Goal: Task Accomplishment & Management: Manage account settings

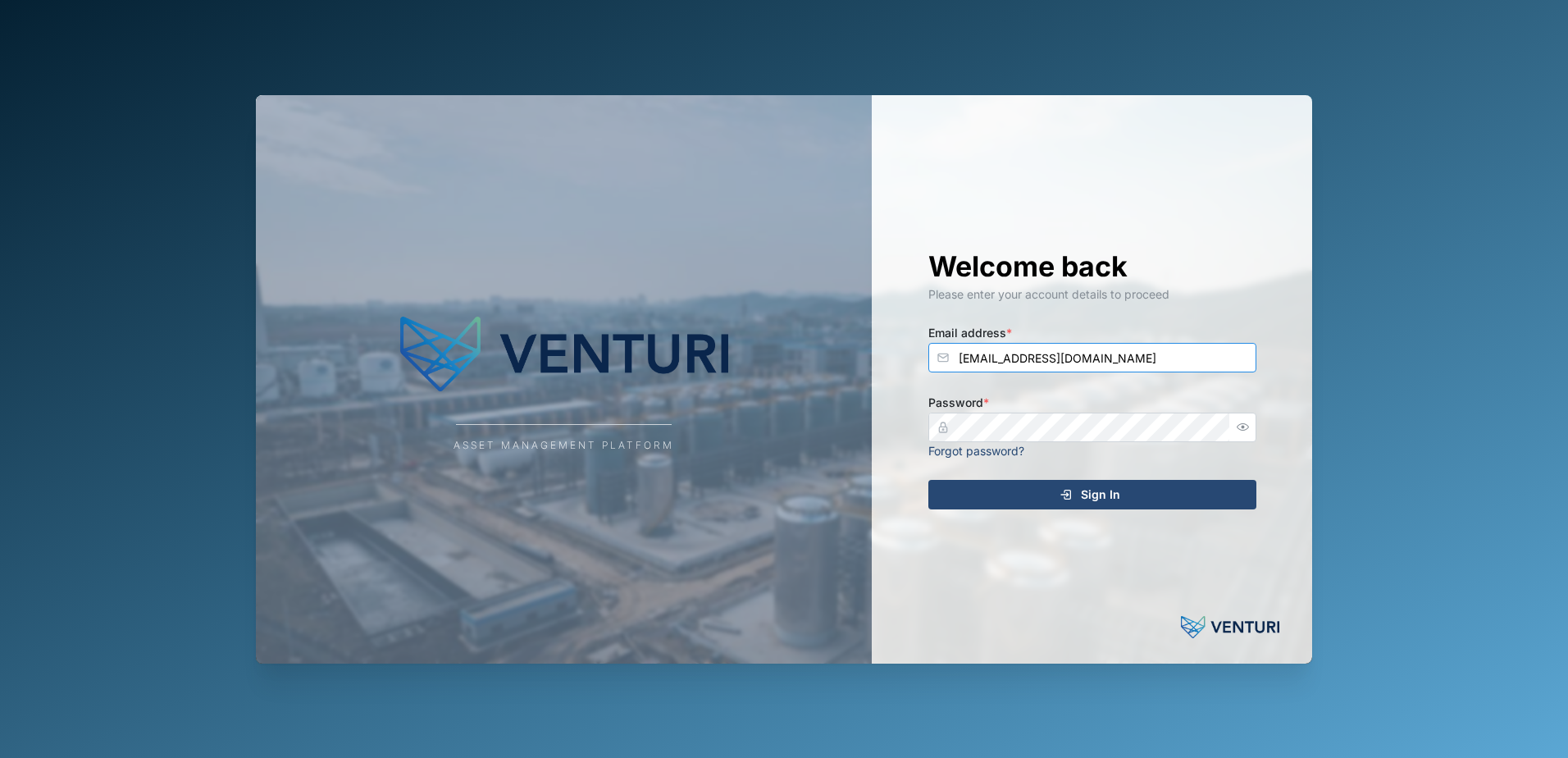
type input "admin@venturi.io"
click at [1053, 498] on div "Sign In" at bounding box center [1090, 494] width 302 height 28
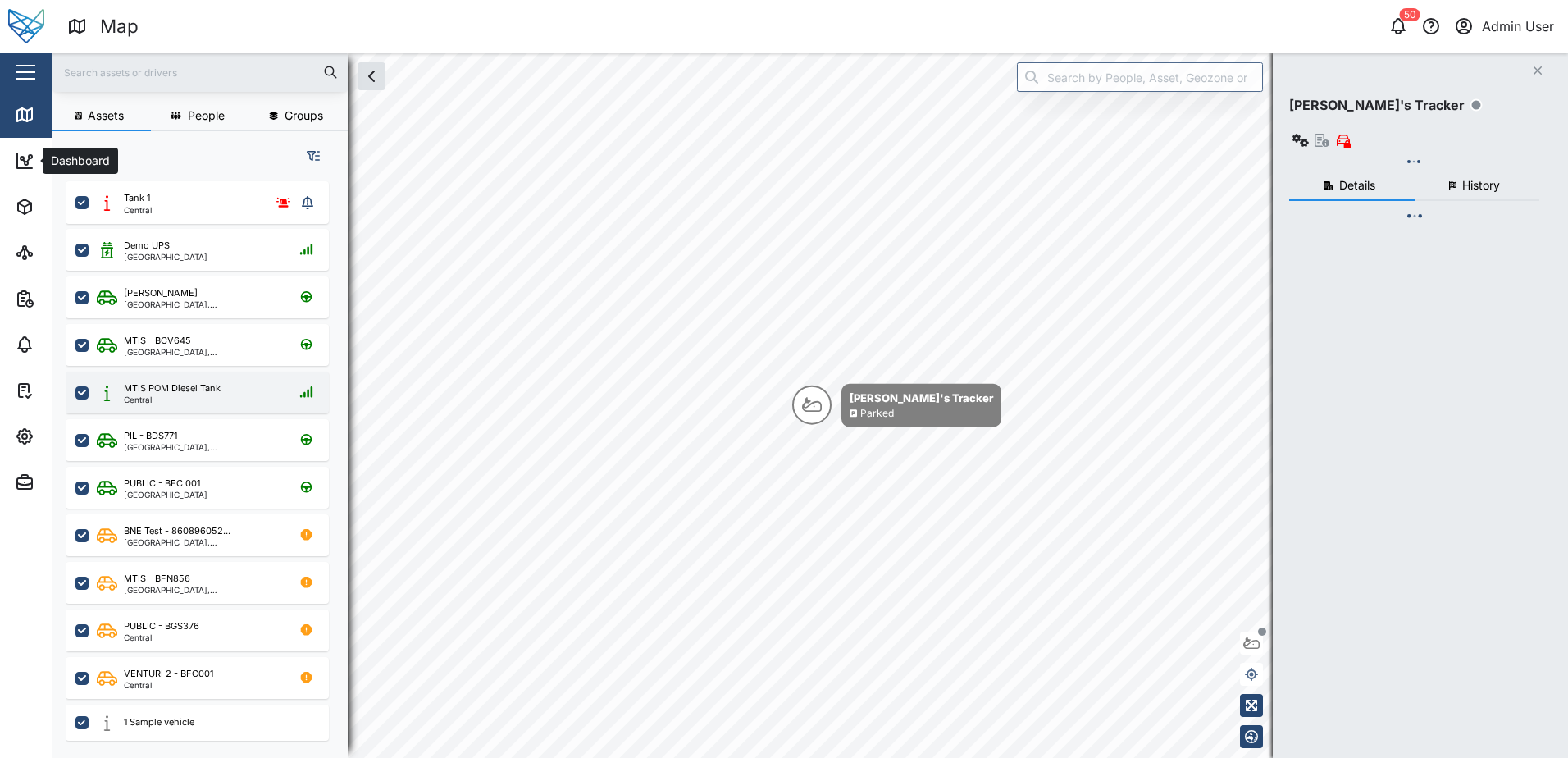
scroll to position [557, 257]
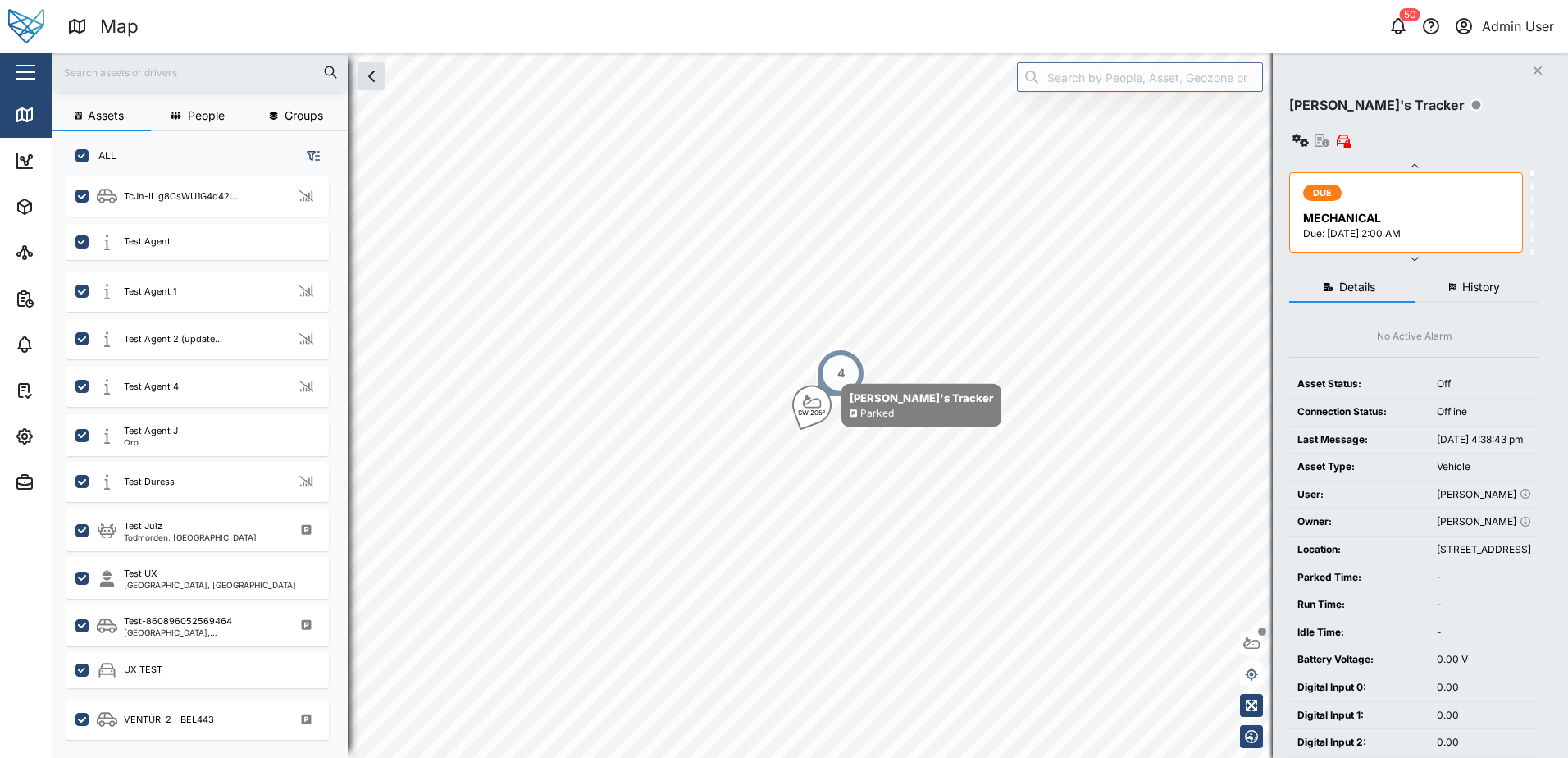
scroll to position [4664, 0]
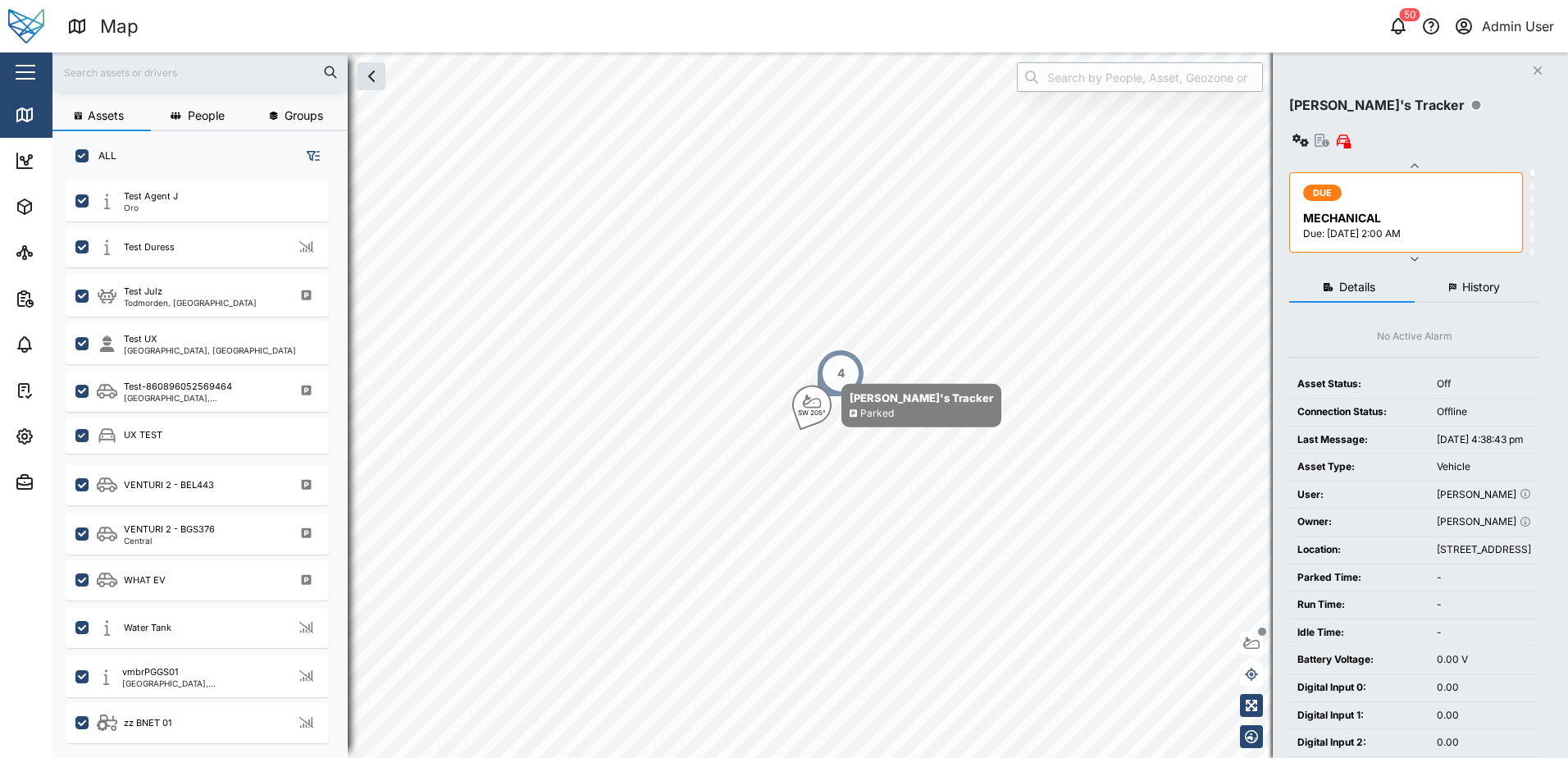
click at [1089, 84] on input "search" at bounding box center [1140, 77] width 246 height 29
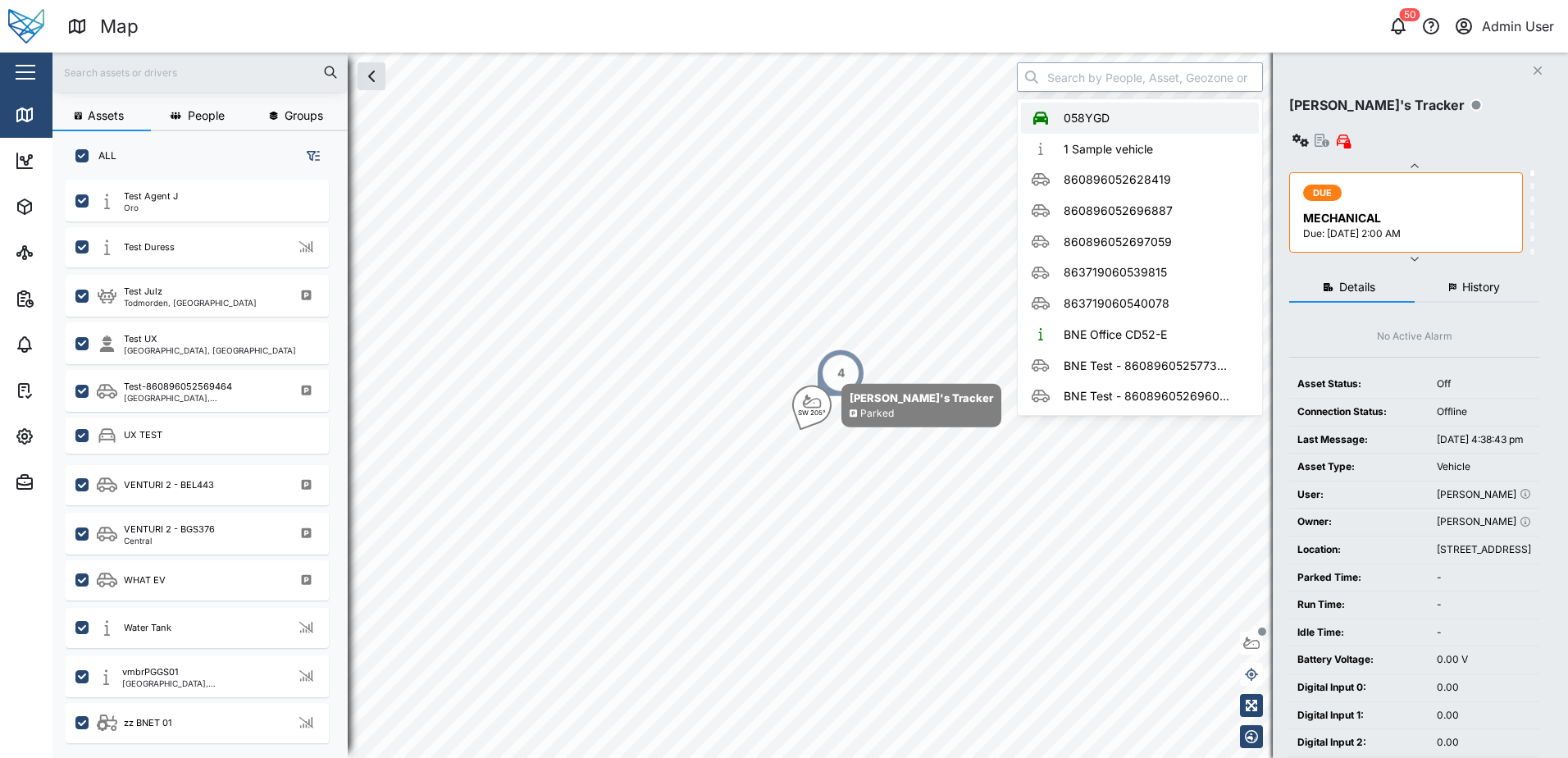
type input "058YGD"
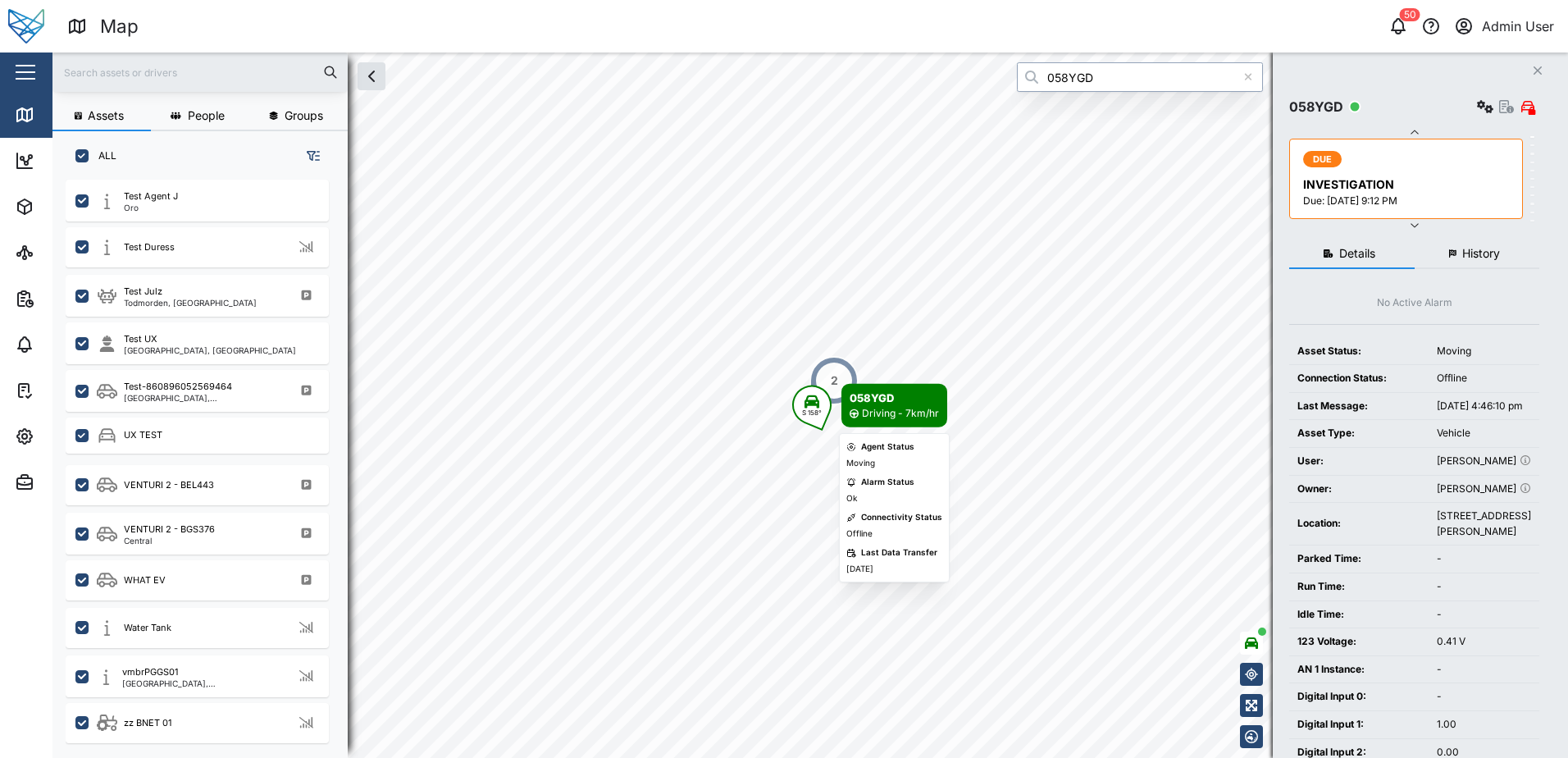
click at [906, 398] on div "058YGD" at bounding box center [894, 398] width 90 height 16
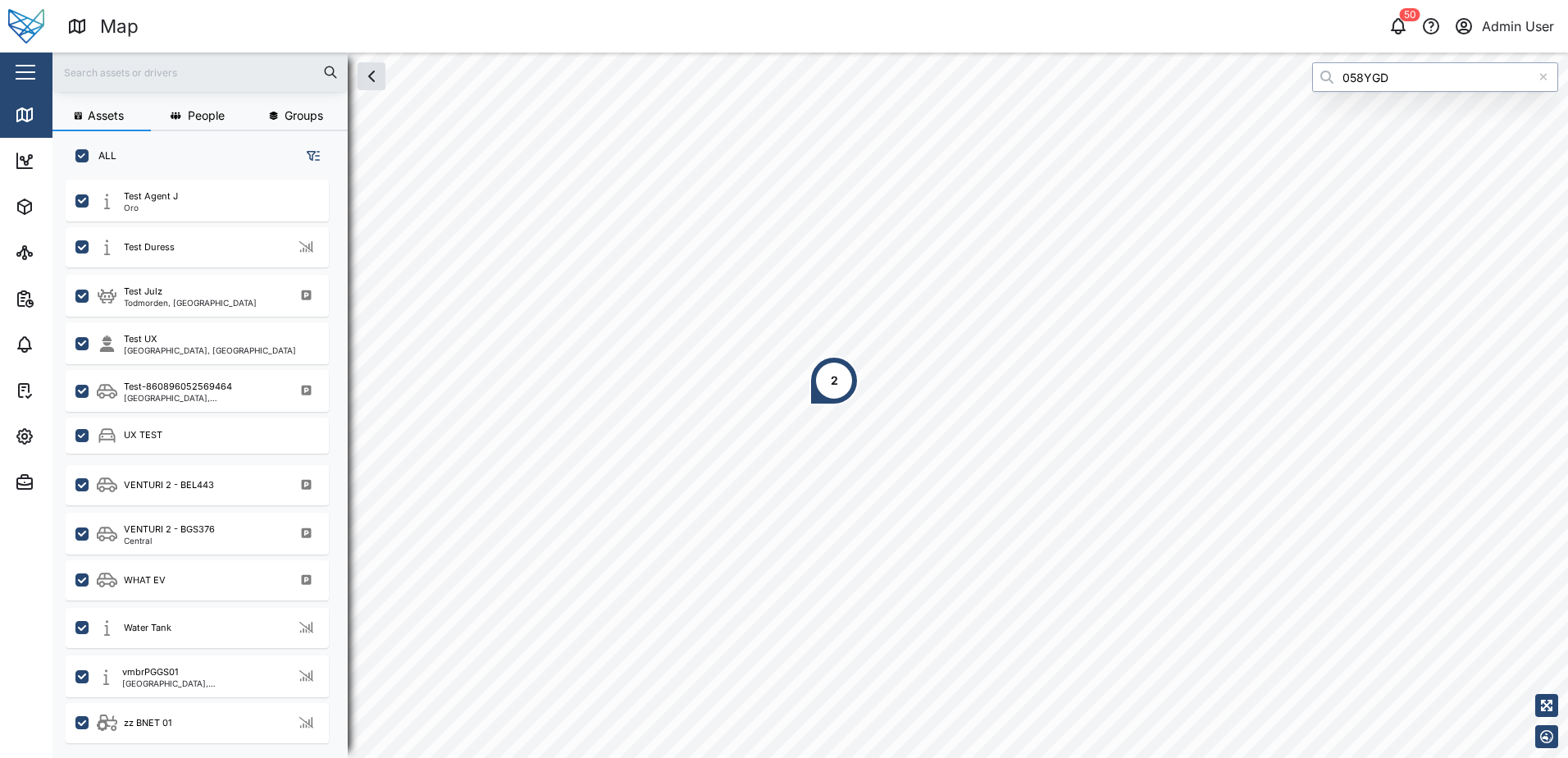
click at [1409, 78] on input "058YGD" at bounding box center [1434, 77] width 246 height 29
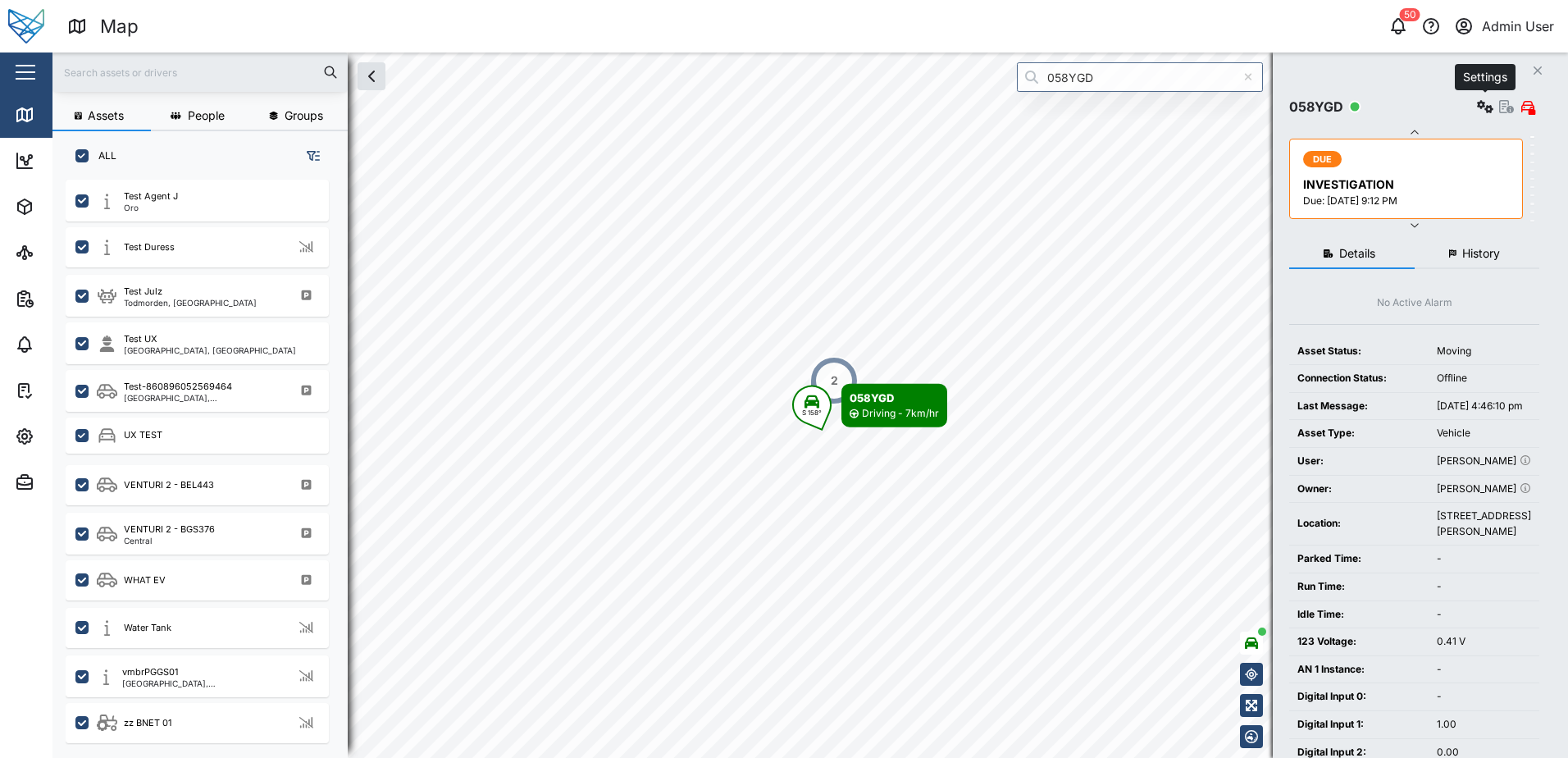
click at [1482, 105] on icon "button" at bounding box center [1484, 106] width 16 height 13
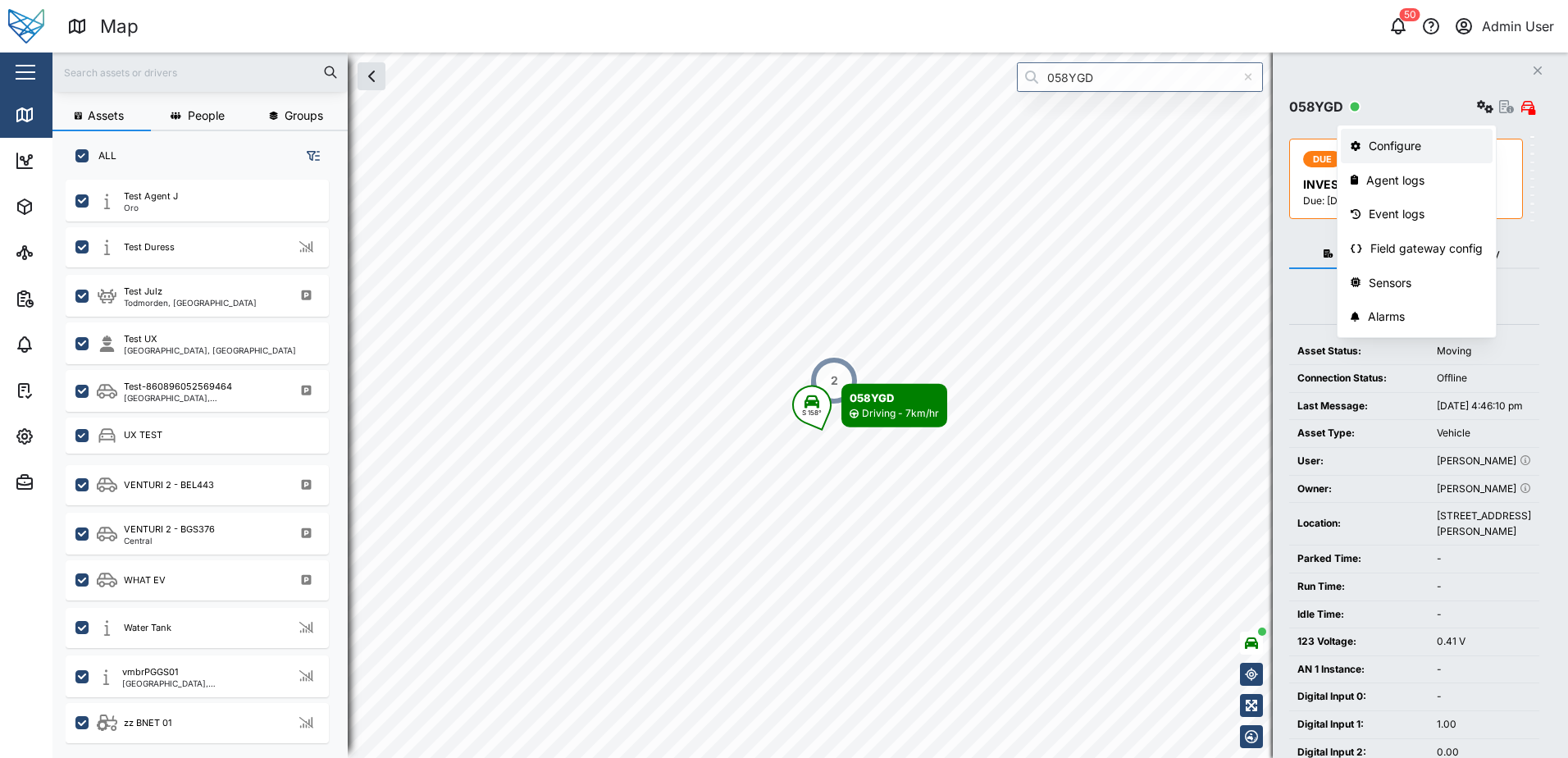
click at [1416, 144] on div "Configure" at bounding box center [1426, 146] width 114 height 18
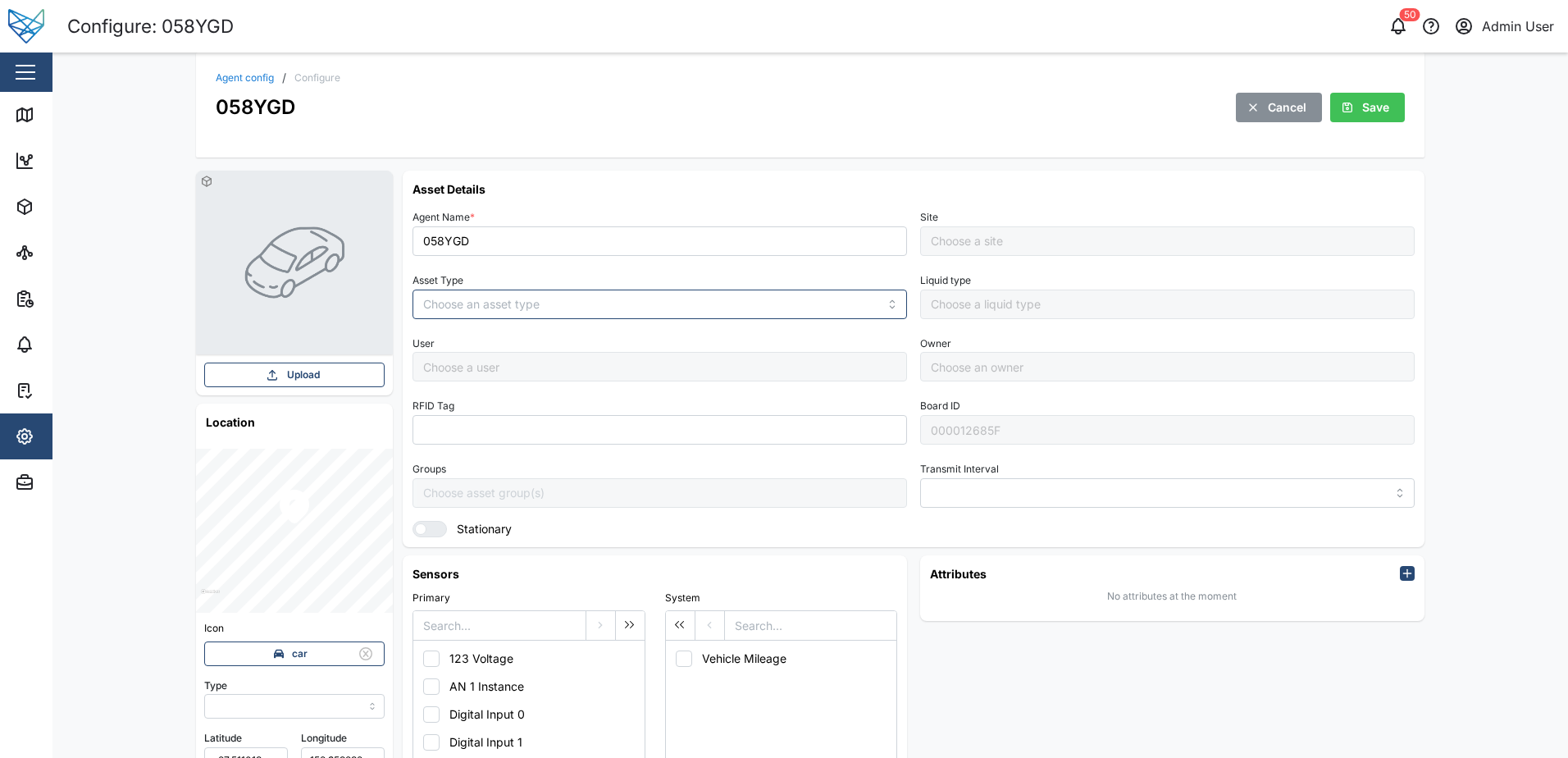
type input "MANUAL"
type input "VEHICLE"
type input "5 minutes"
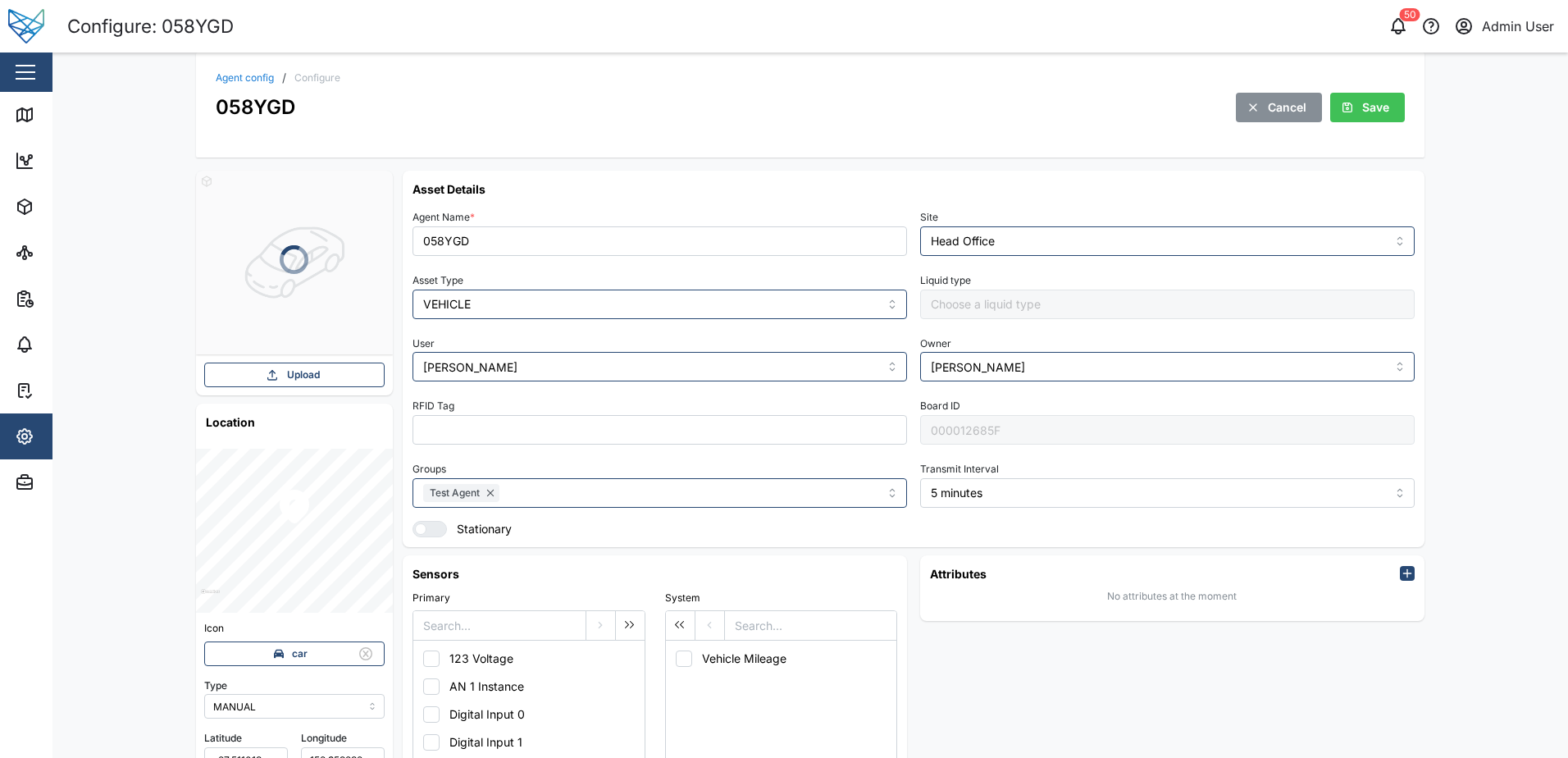
type input "Head Office"
type input "Grant Lay"
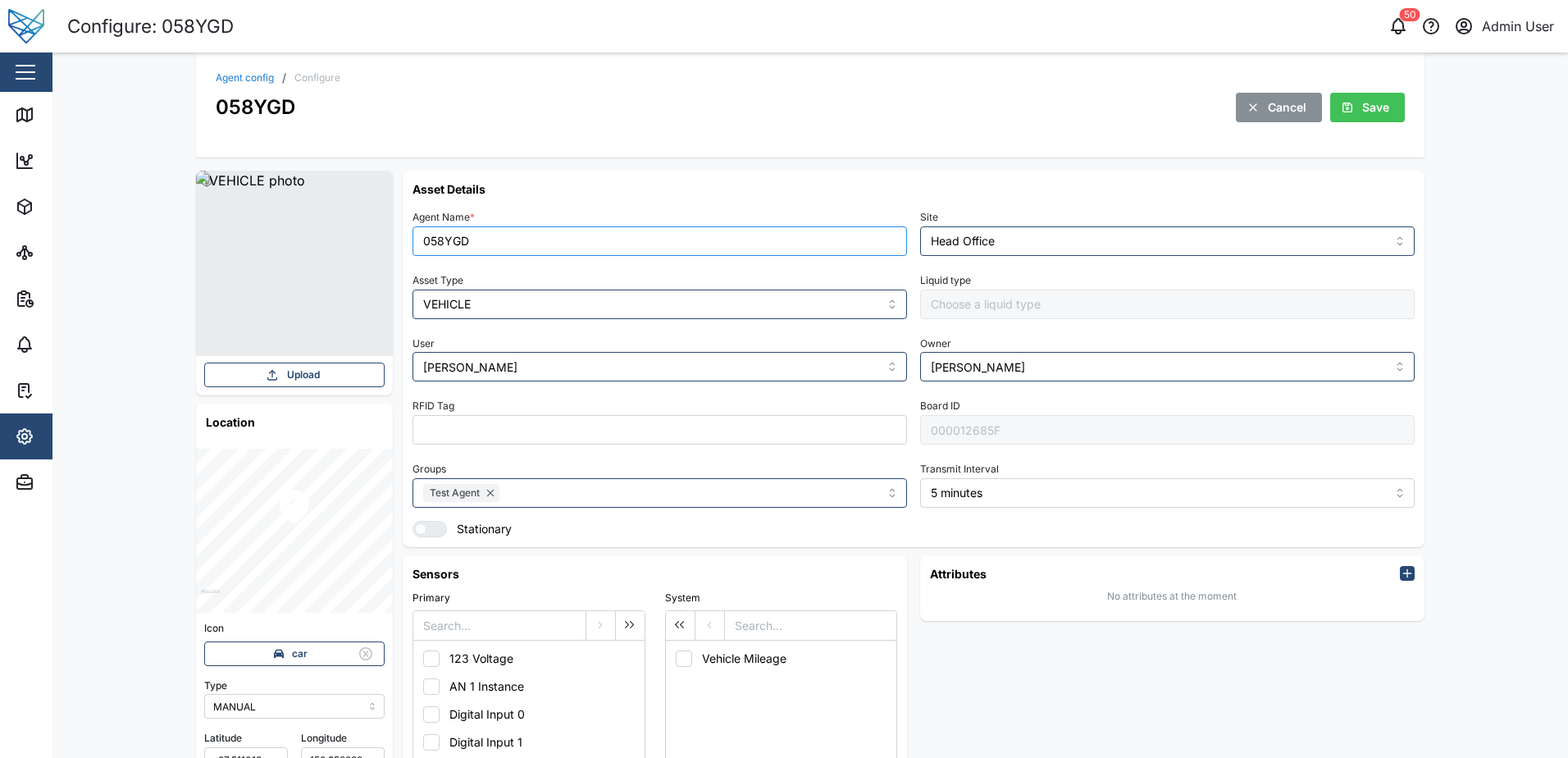
click at [493, 243] on input "058YGD" at bounding box center [659, 241] width 495 height 29
drag, startPoint x: 489, startPoint y: 242, endPoint x: 413, endPoint y: 244, distance: 76.0
click at [413, 244] on input "058YGD" at bounding box center [659, 241] width 495 height 29
type input "ABC456"
click at [1365, 105] on span "Save" at bounding box center [1375, 107] width 27 height 28
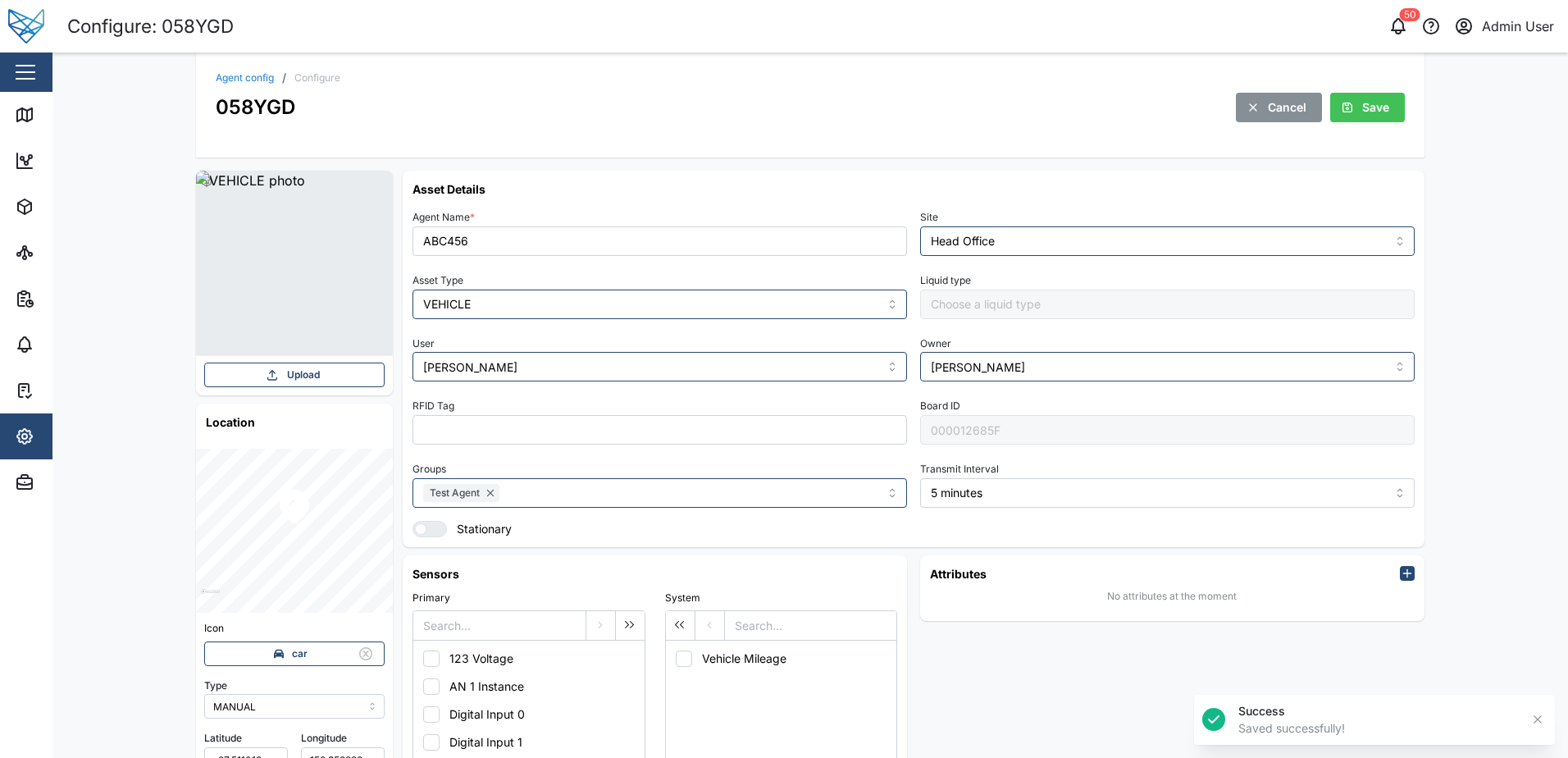
click at [1535, 134] on div "Agent config / Configure 058YGD Cancel Save Upload Location Icon car Type MANUA…" at bounding box center [810, 405] width 1515 height 705
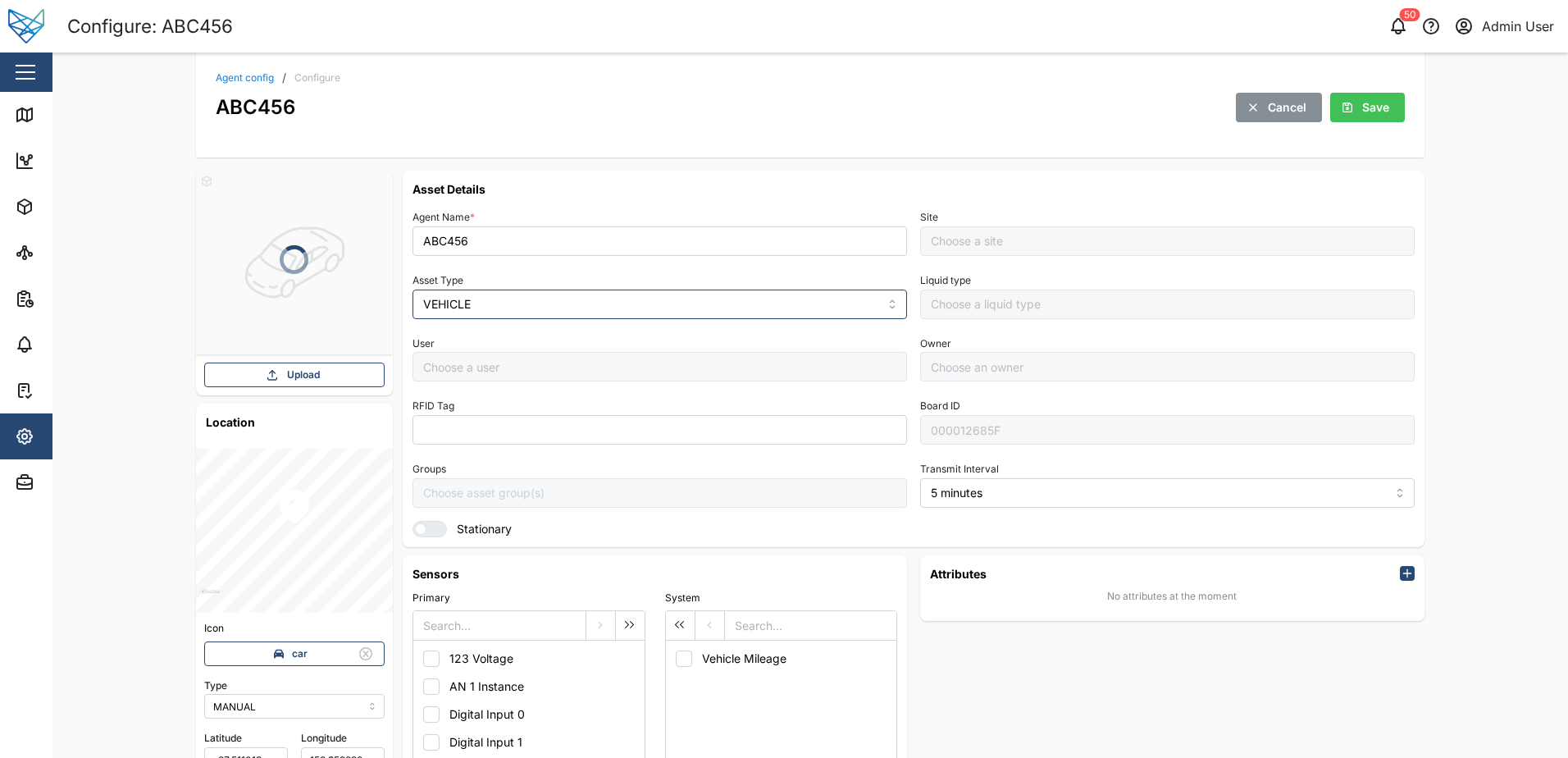
type input "Head Office"
type input "Grant Lay"
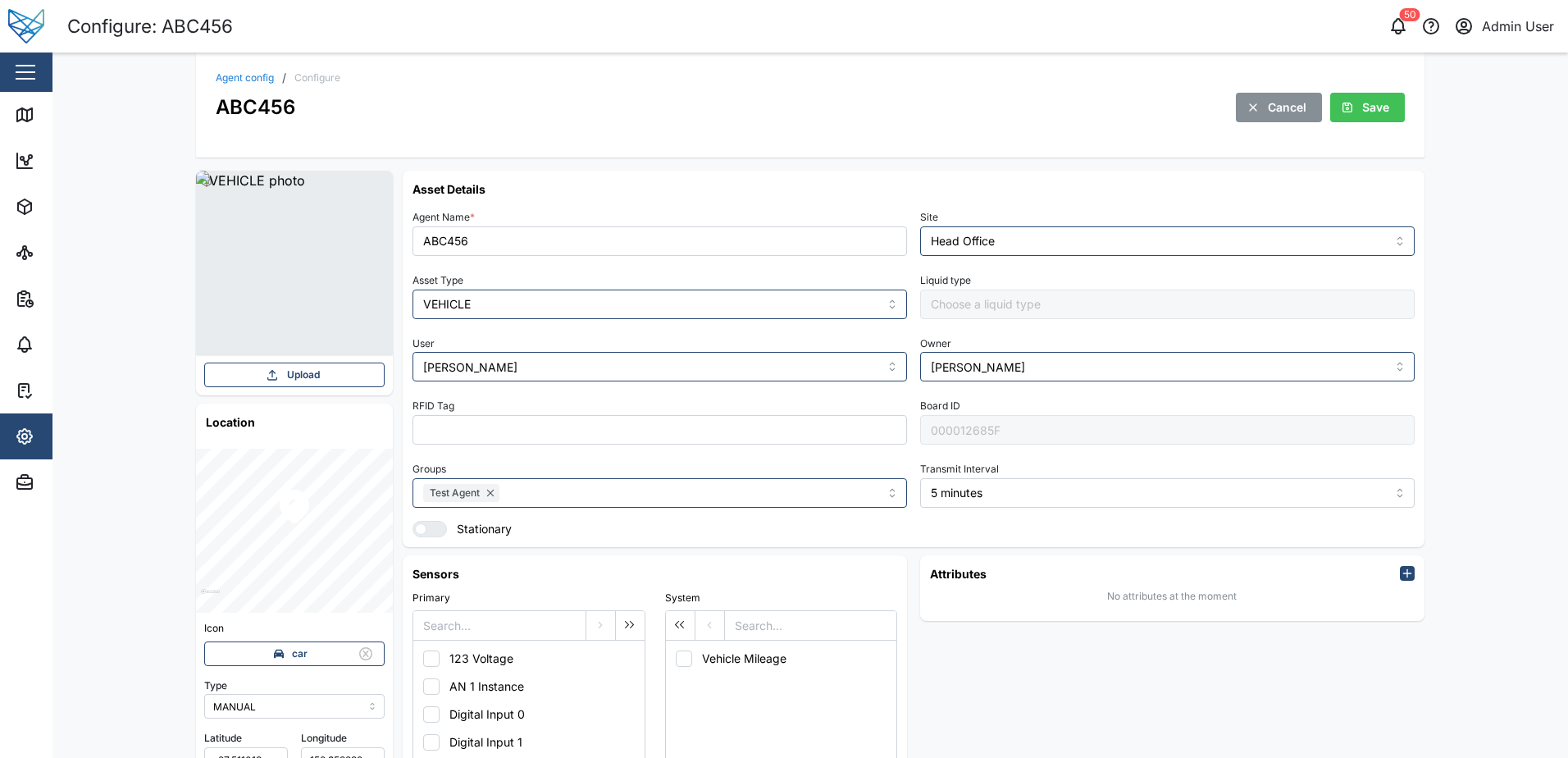
click at [1496, 34] on div "Admin User" at bounding box center [1518, 27] width 72 height 21
click at [25, 429] on icon "button" at bounding box center [24, 436] width 15 height 15
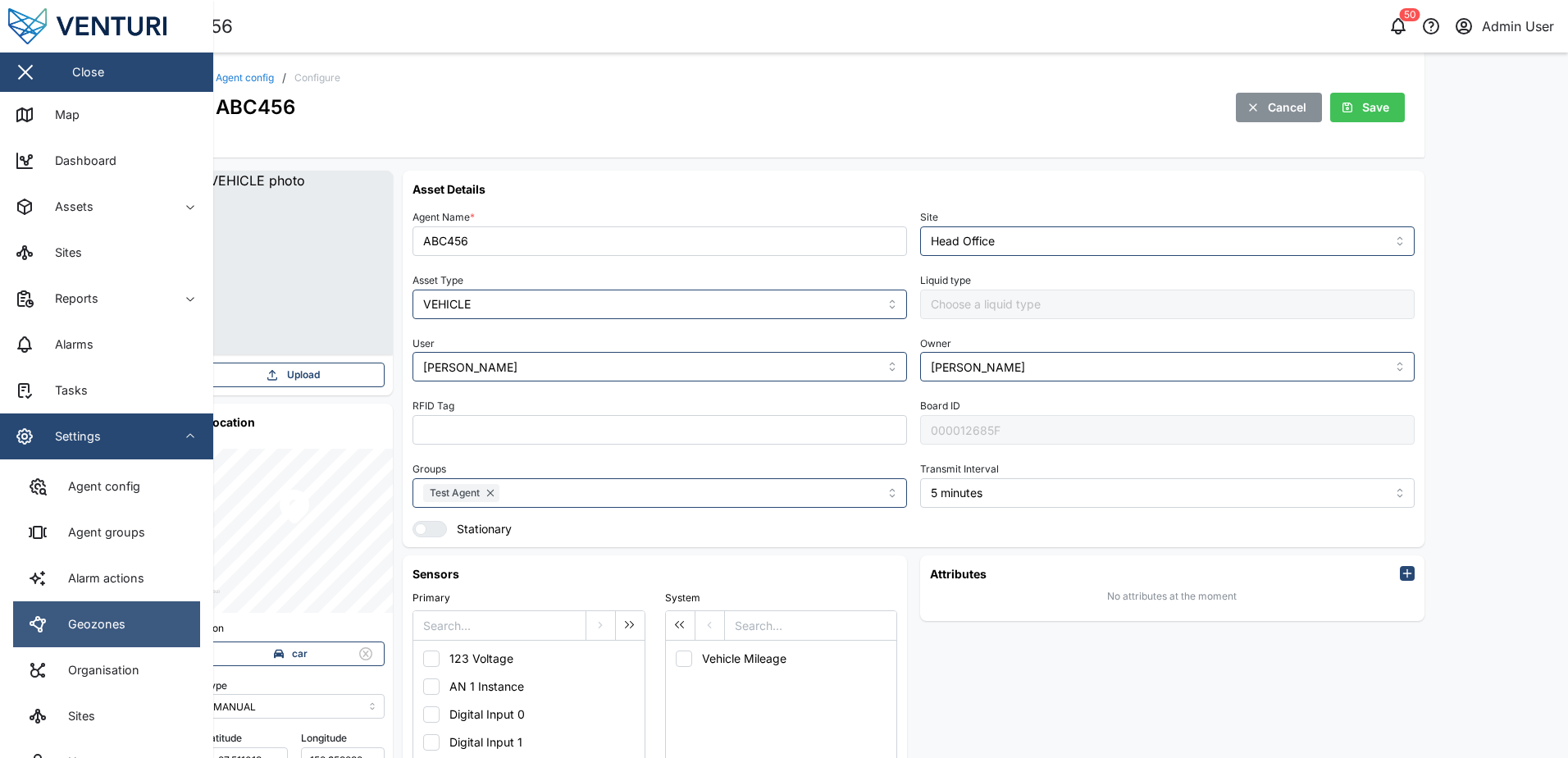
click at [111, 605] on link "Geozones" at bounding box center [106, 623] width 187 height 46
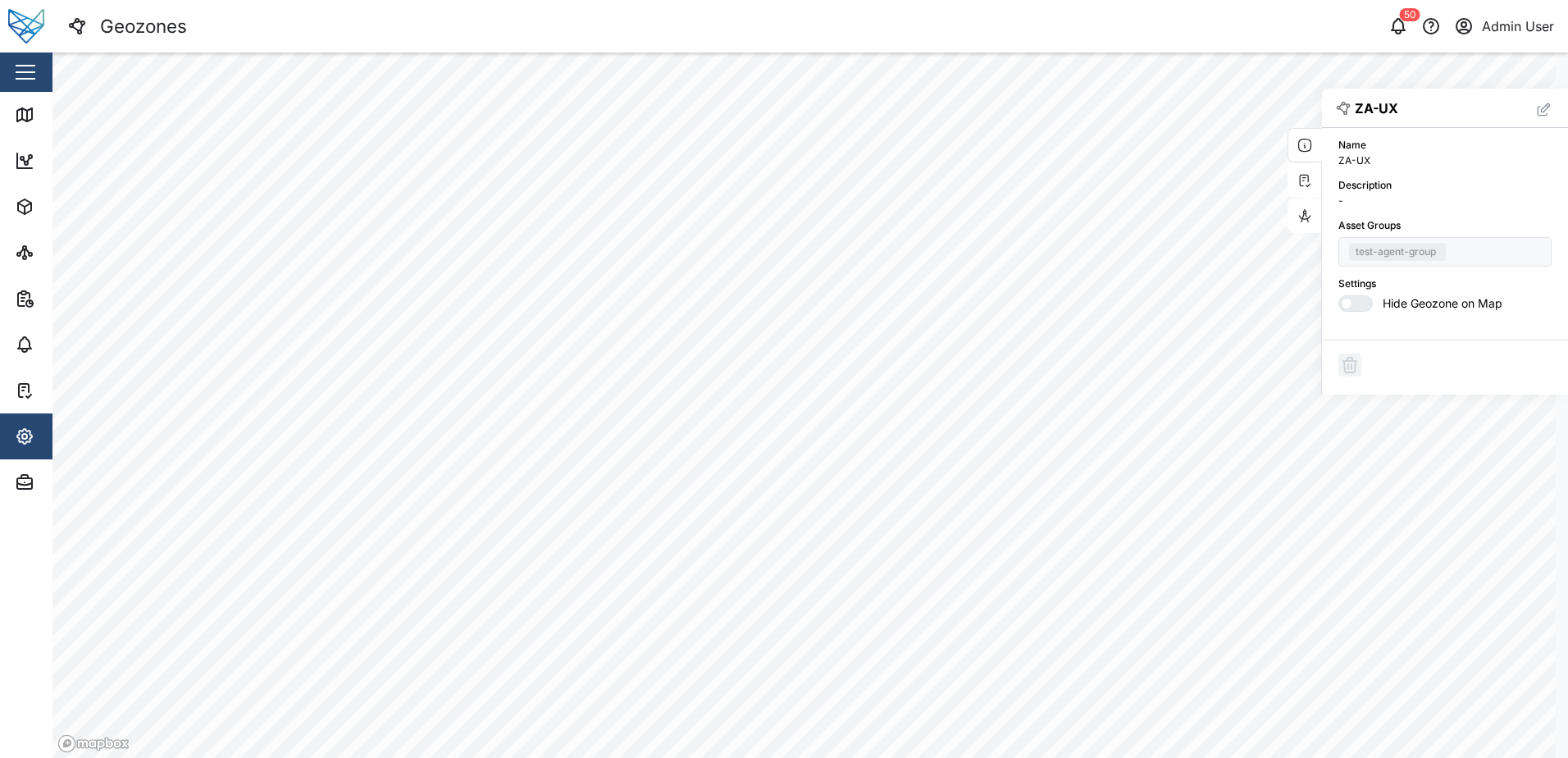
click at [1396, 254] on div "test-agent-group" at bounding box center [1444, 252] width 213 height 29
click at [1452, 242] on div "test-agent-group" at bounding box center [1444, 252] width 213 height 29
click at [1538, 112] on icon "button" at bounding box center [1542, 111] width 9 height 9
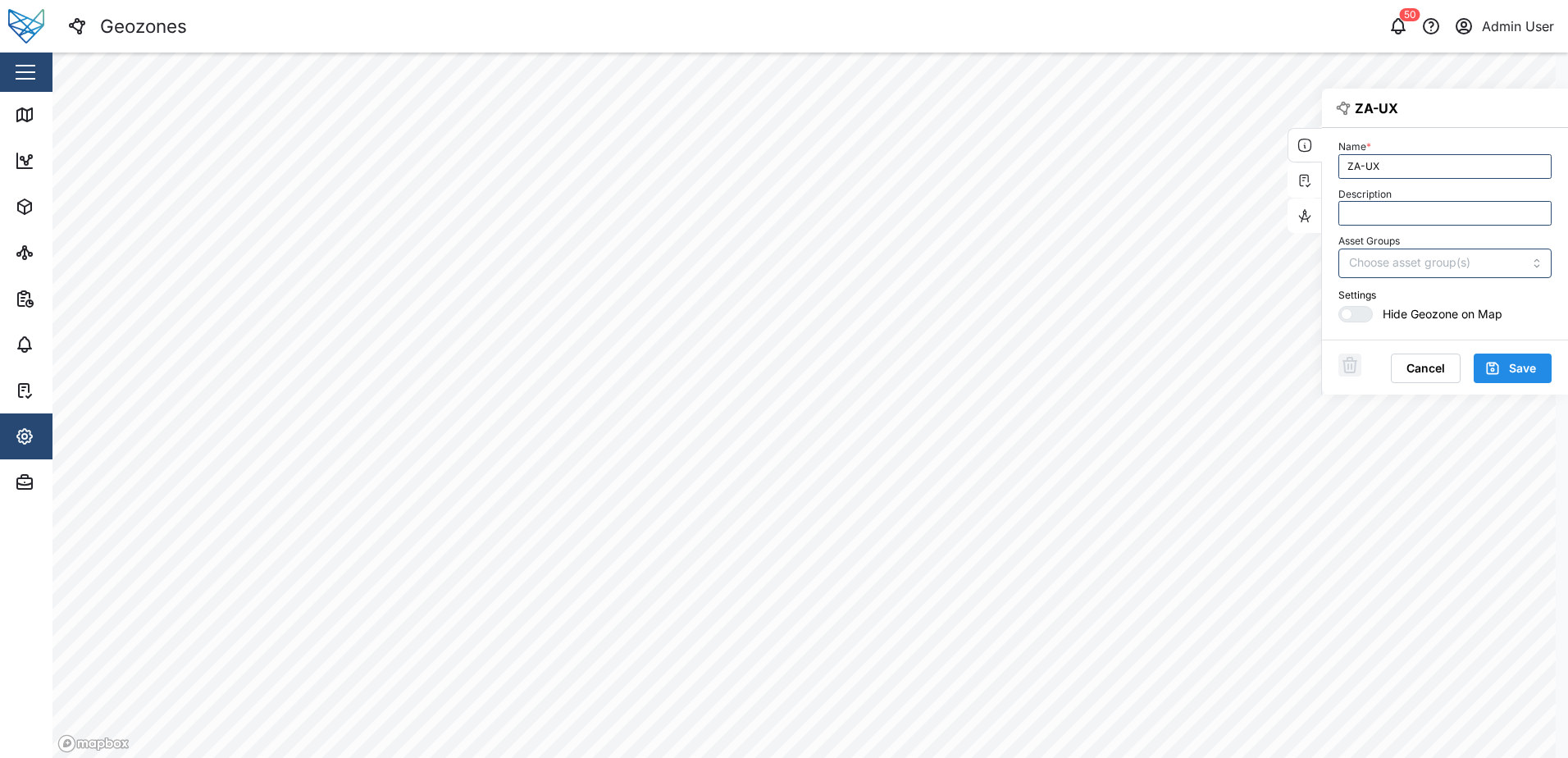
click at [1509, 370] on span "Save" at bounding box center [1521, 368] width 27 height 28
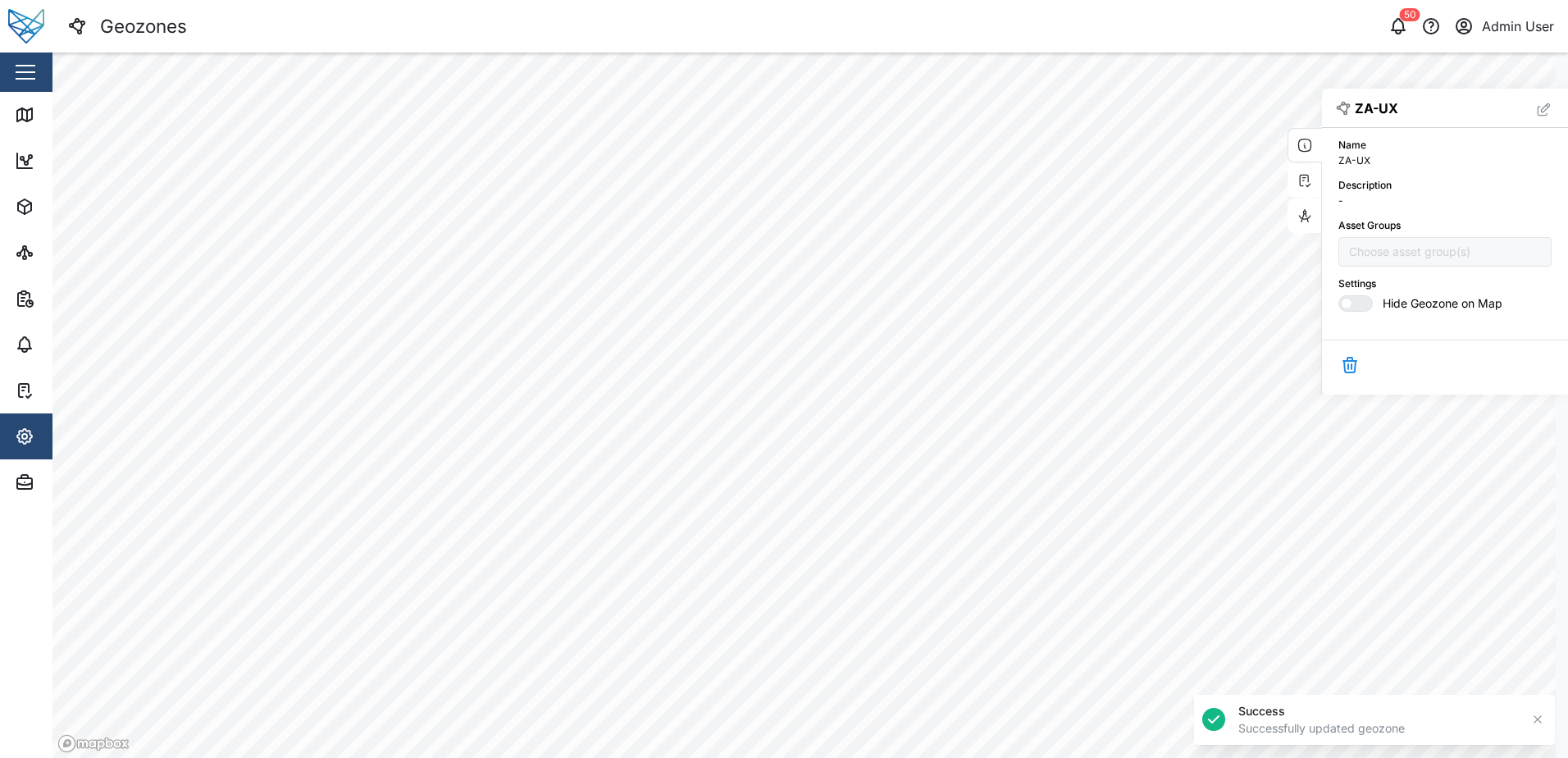
click at [1340, 363] on icon "button" at bounding box center [1349, 365] width 20 height 20
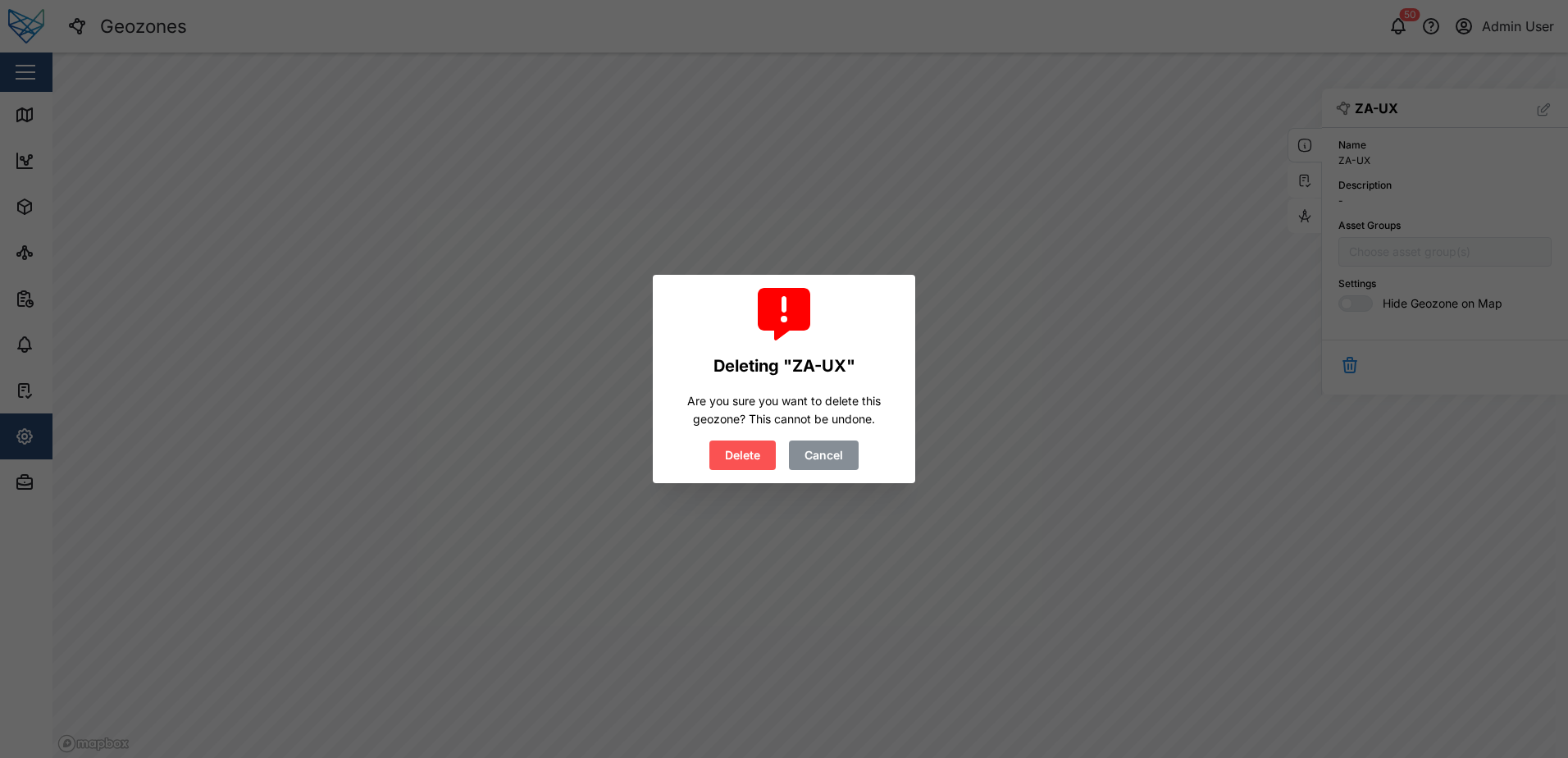
click at [739, 455] on span "Delete" at bounding box center [742, 455] width 35 height 28
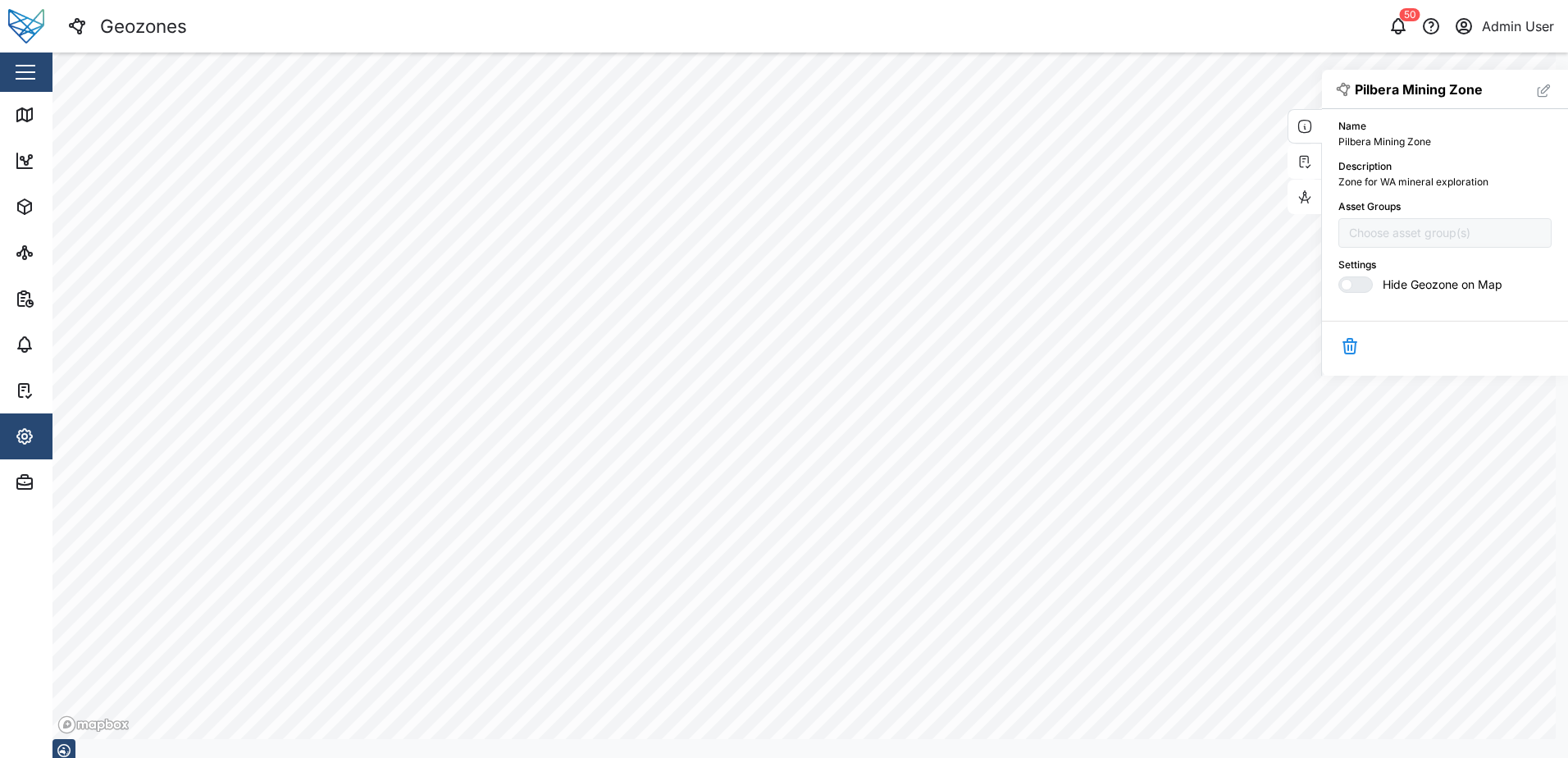
scroll to position [23, 0]
click at [719, 409] on div "close to home" at bounding box center [734, 414] width 99 height 33
click at [1296, 159] on icon "button" at bounding box center [1304, 157] width 16 height 16
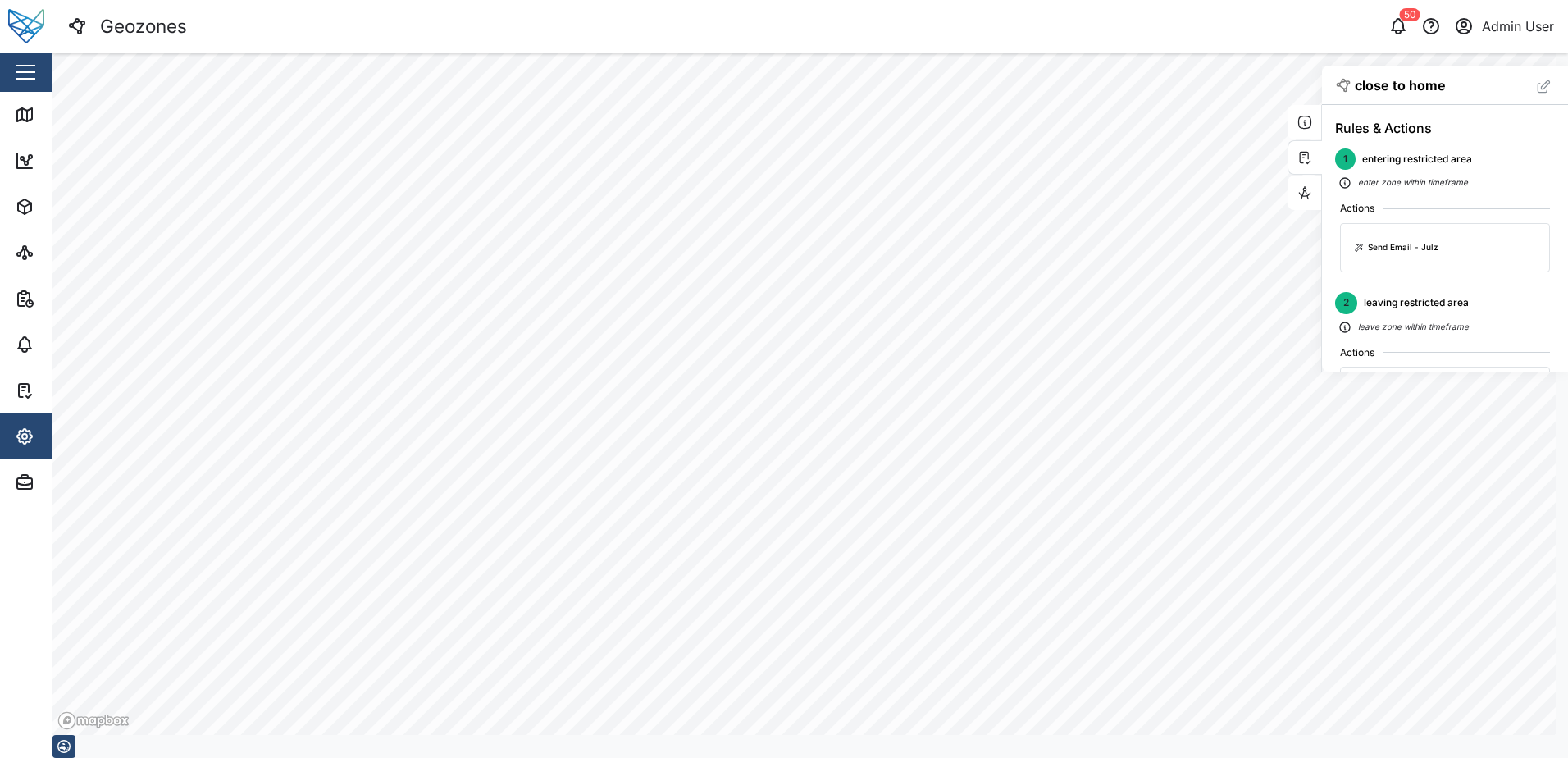
scroll to position [58, 0]
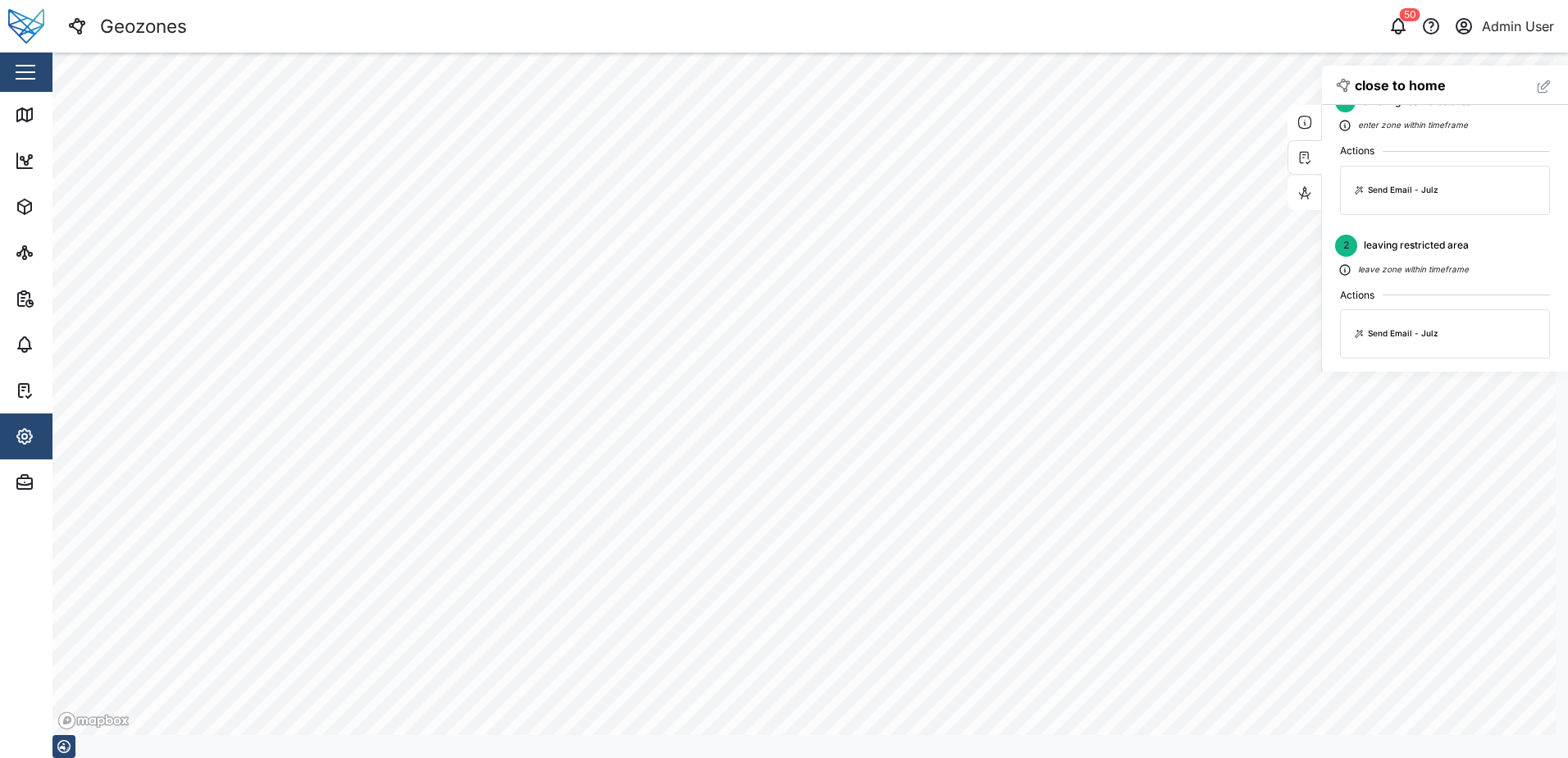
click at [1471, 247] on div "2 leaving restricted area" at bounding box center [1445, 246] width 220 height 22
click at [1535, 85] on icon "button" at bounding box center [1543, 86] width 16 height 16
click at [1542, 248] on icon "button" at bounding box center [1542, 247] width 0 height 3
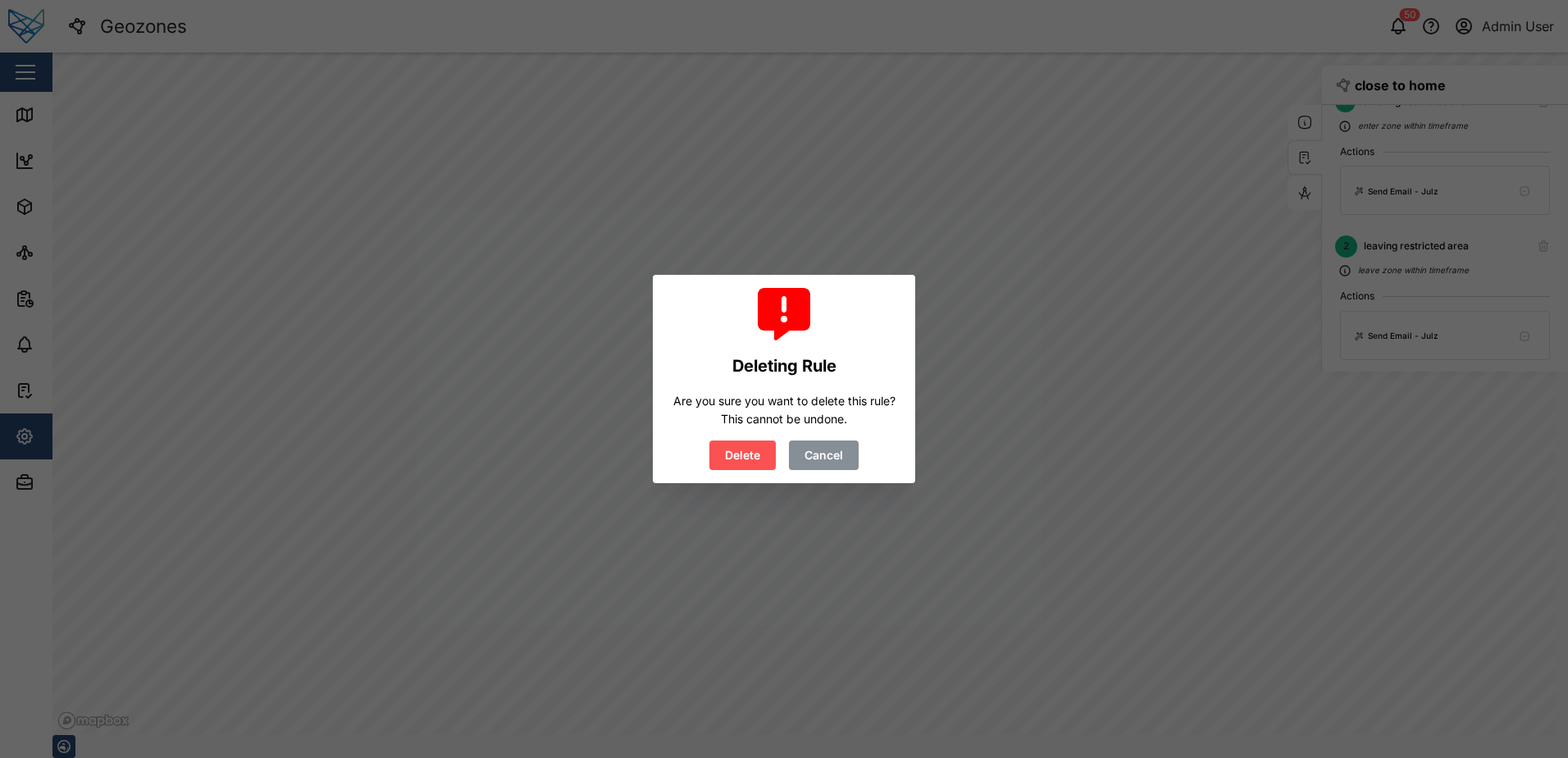
click at [733, 463] on span "Delete" at bounding box center [742, 455] width 35 height 28
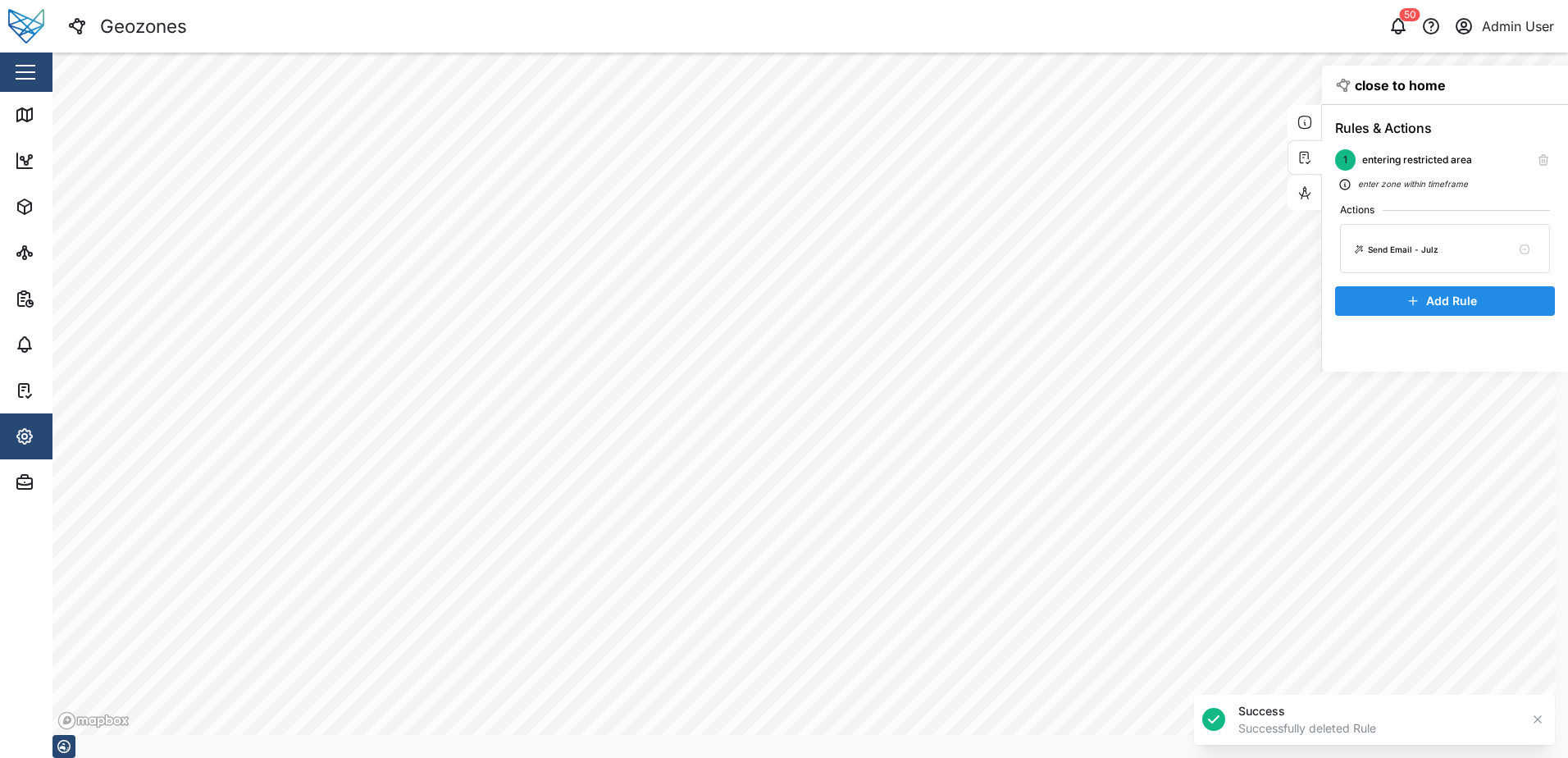
click at [1476, 241] on div "Send Email - Julz" at bounding box center [1445, 248] width 182 height 22
click at [1519, 252] on icon "button" at bounding box center [1524, 249] width 11 height 11
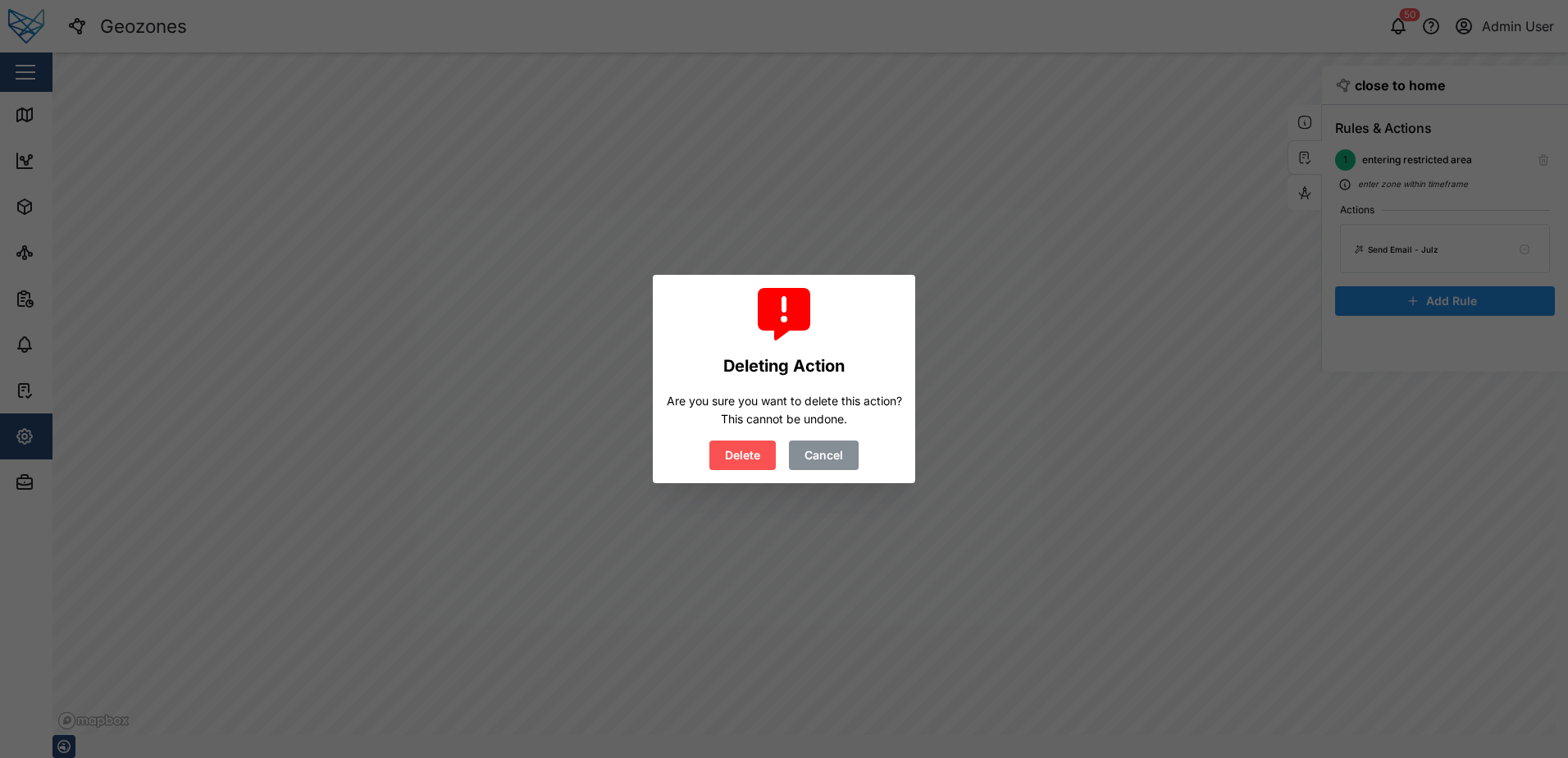
click at [738, 452] on span "Delete" at bounding box center [742, 455] width 35 height 28
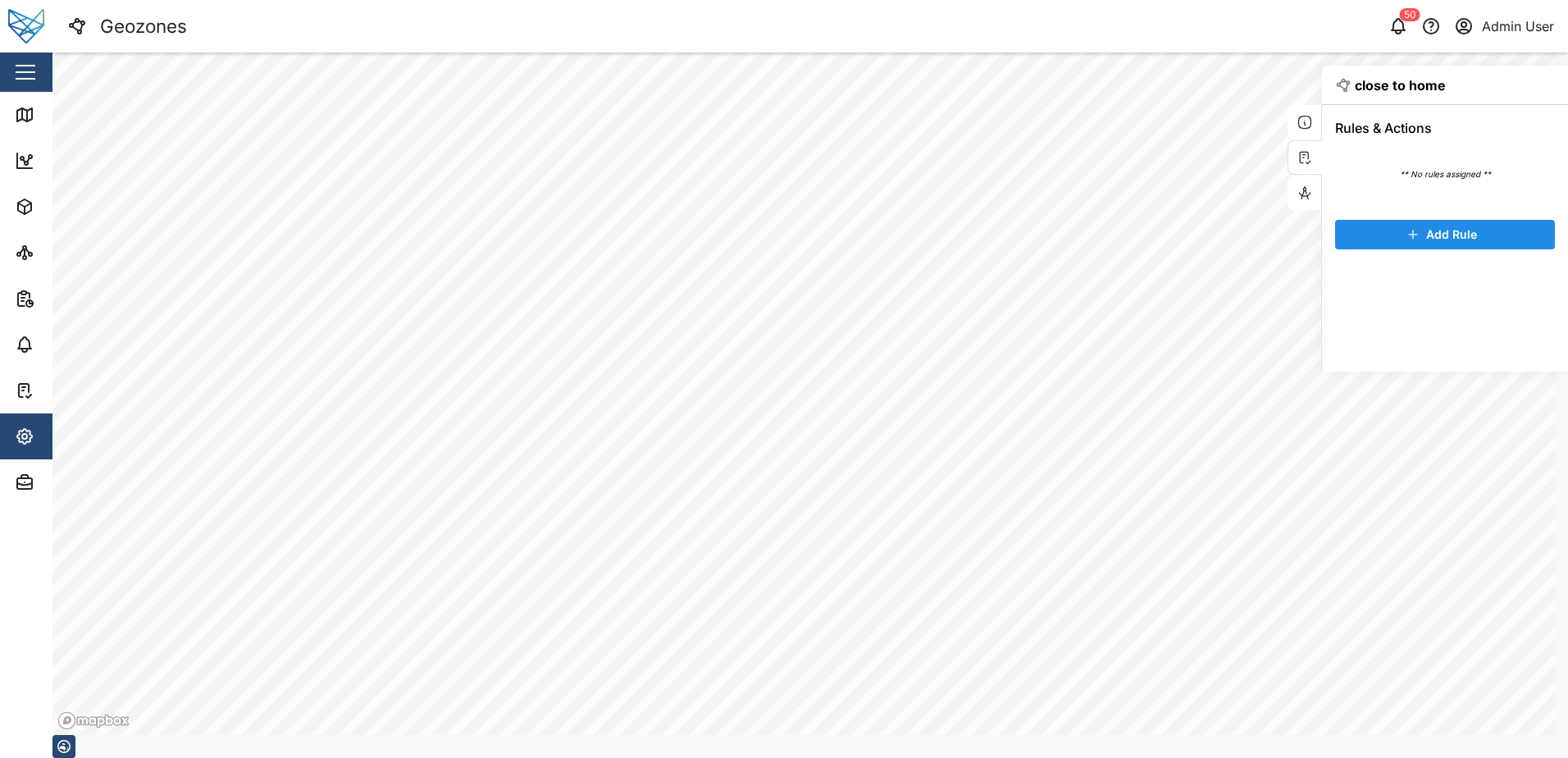
click at [1299, 116] on icon "button" at bounding box center [1305, 122] width 12 height 12
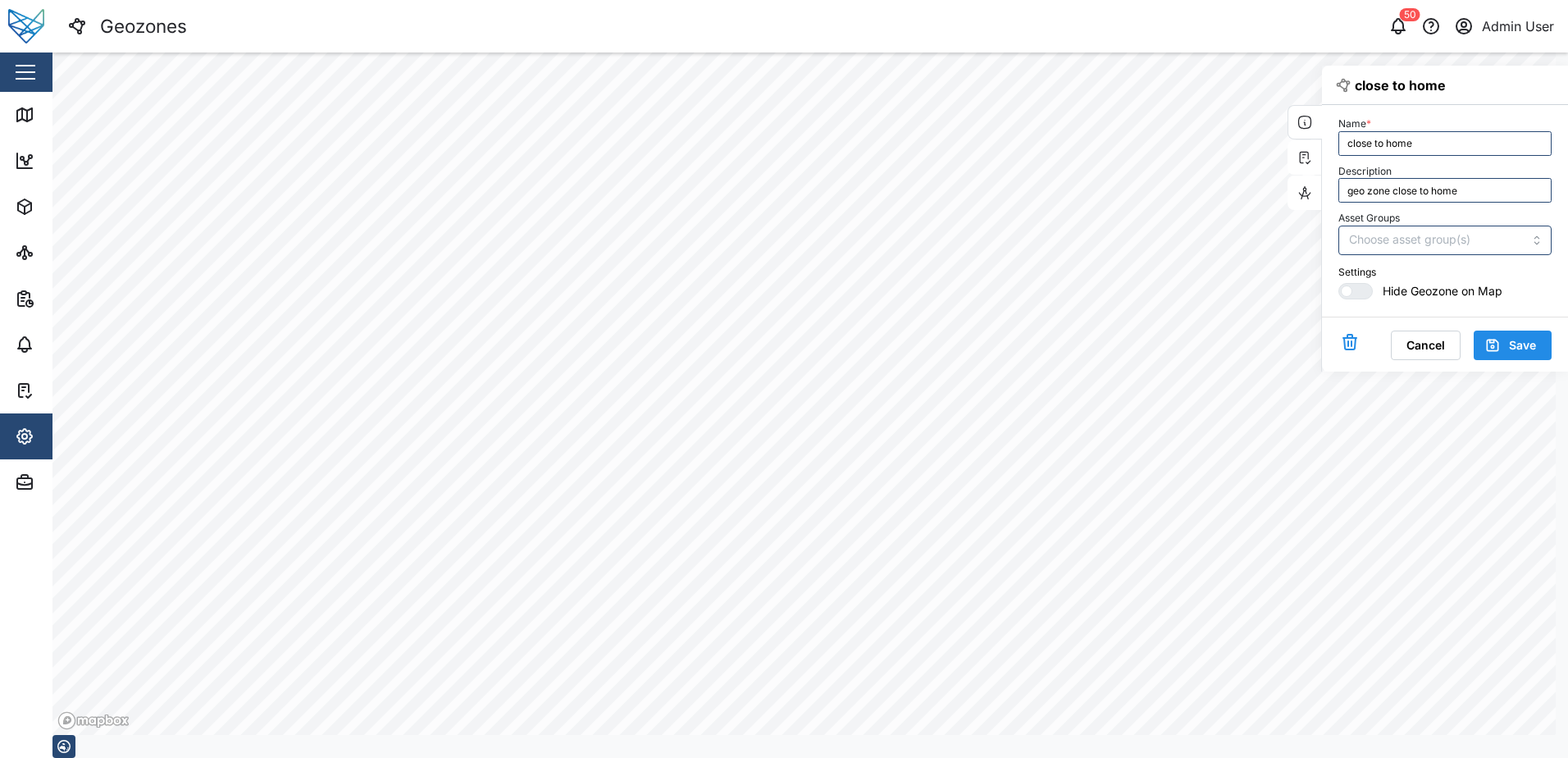
click at [1344, 341] on icon "button" at bounding box center [1349, 343] width 11 height 11
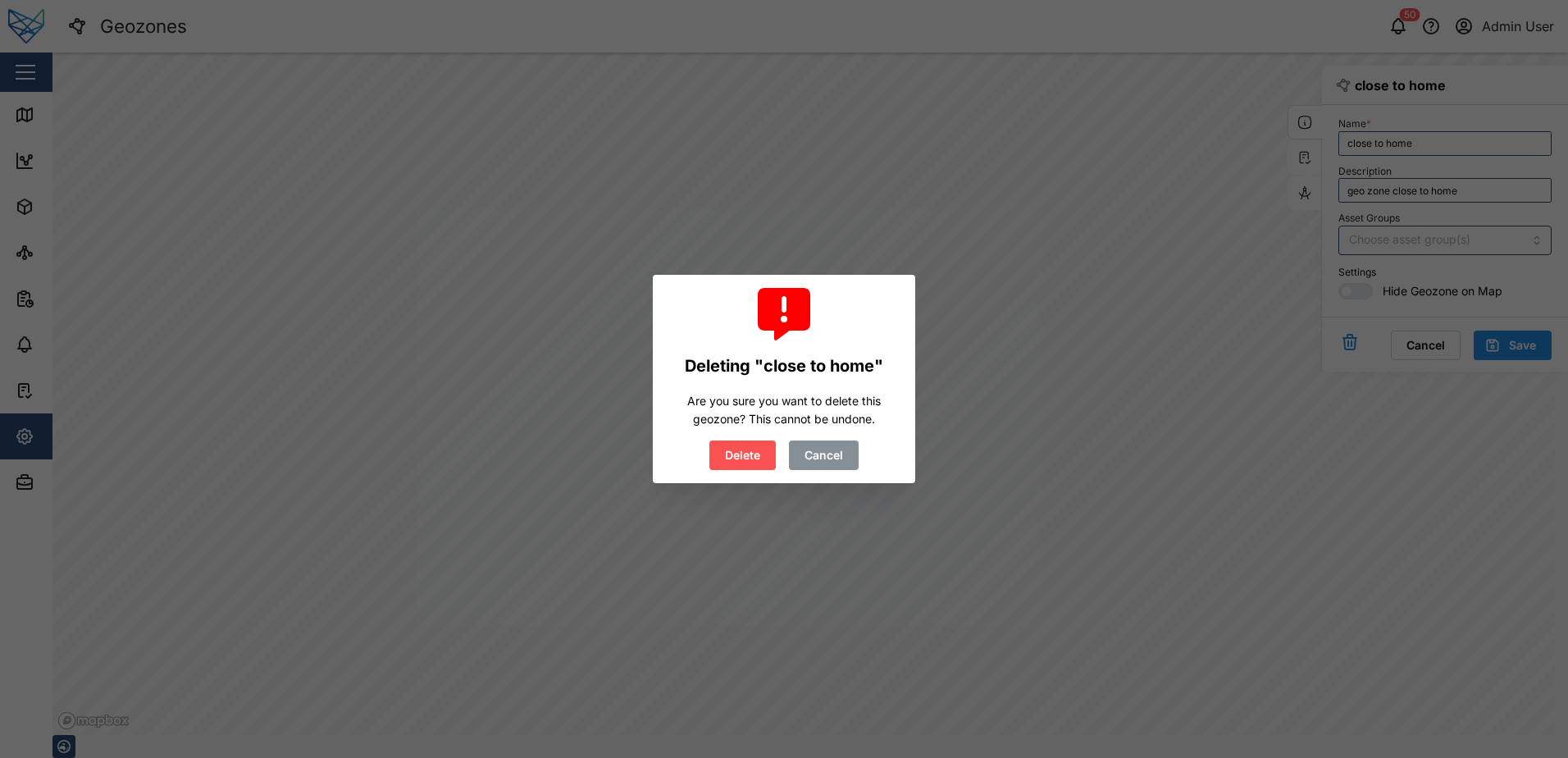
click at [748, 463] on span "Delete" at bounding box center [742, 455] width 35 height 28
